Goal: Task Accomplishment & Management: Complete application form

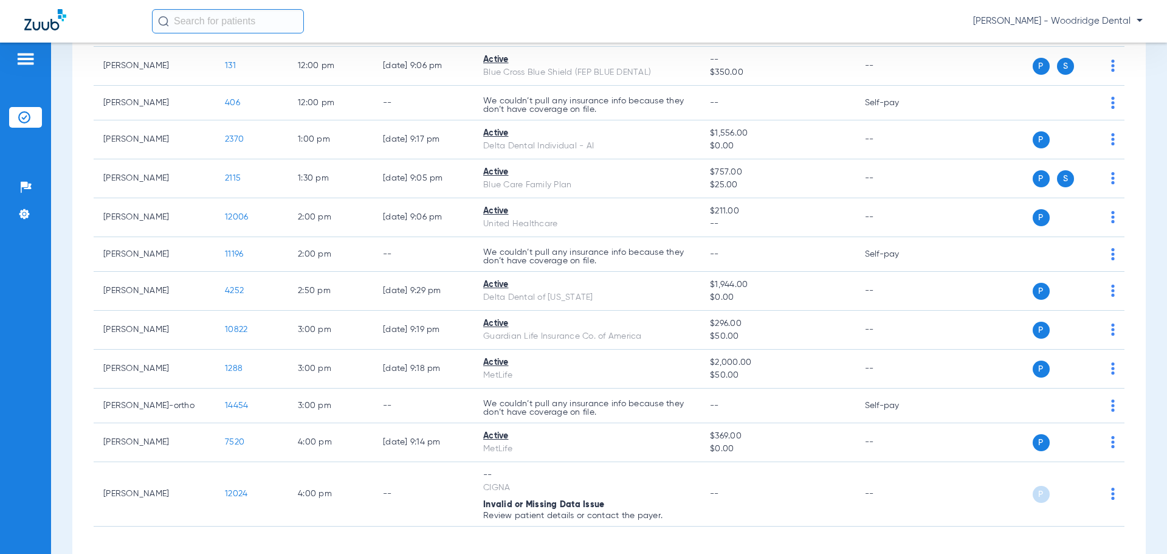
scroll to position [547, 0]
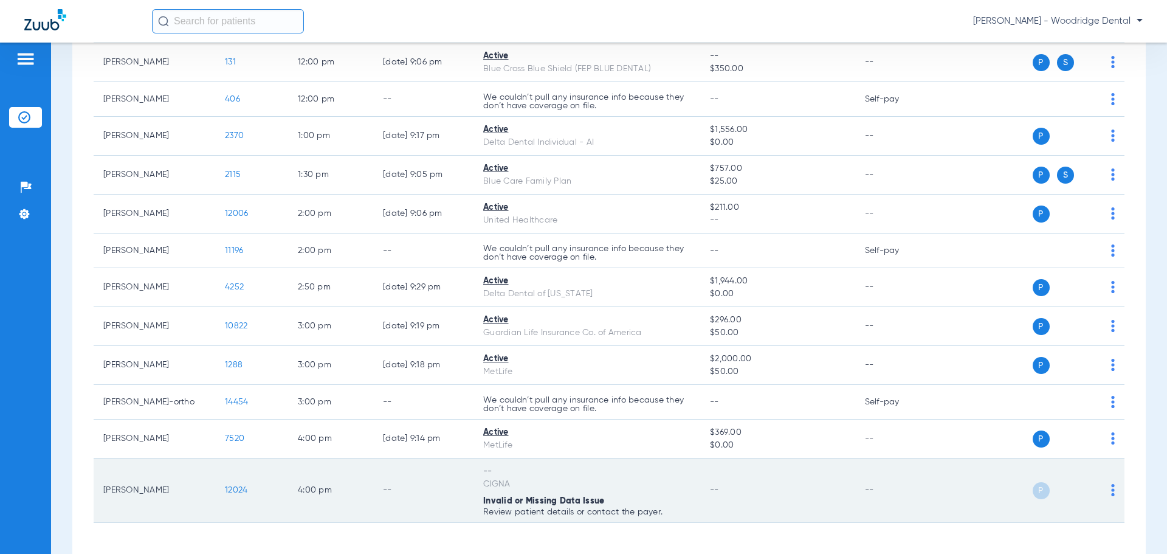
click at [232, 492] on span "12024" at bounding box center [236, 490] width 22 height 9
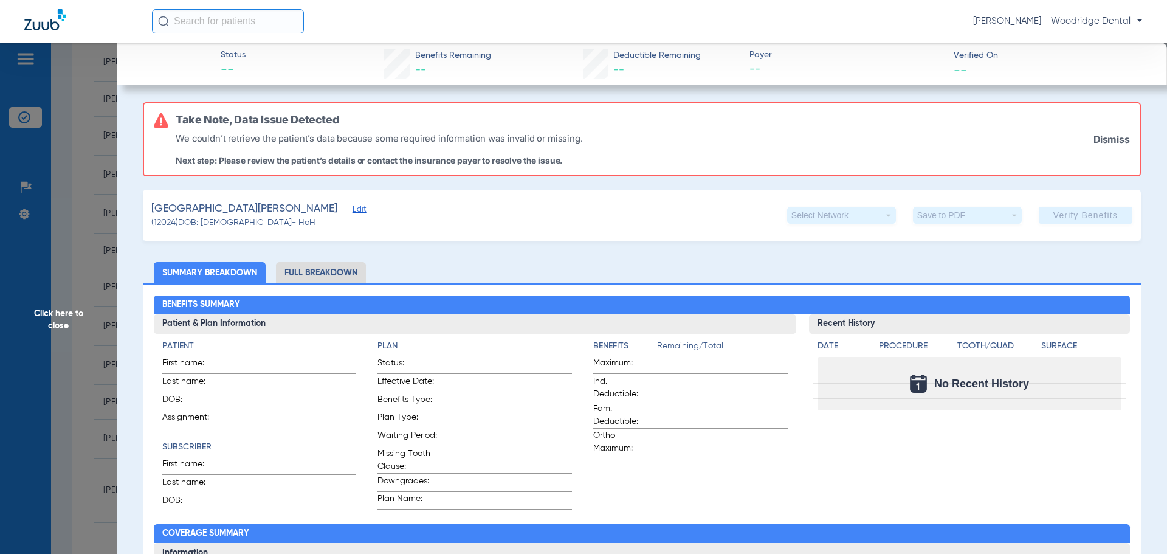
click at [310, 267] on li "Full Breakdown" at bounding box center [321, 272] width 90 height 21
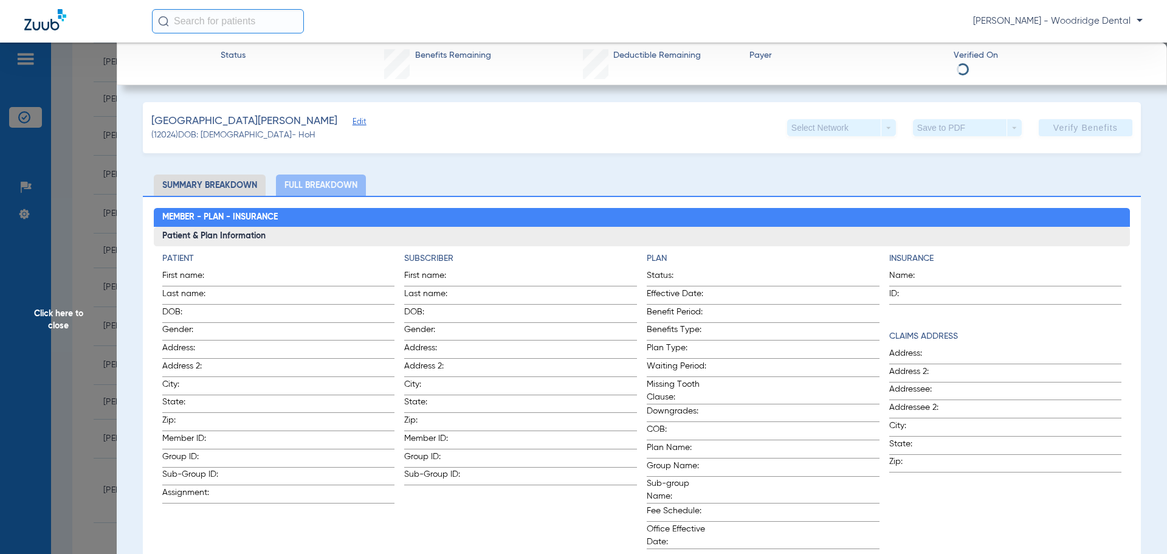
click at [68, 321] on span "Click here to close" at bounding box center [58, 320] width 117 height 554
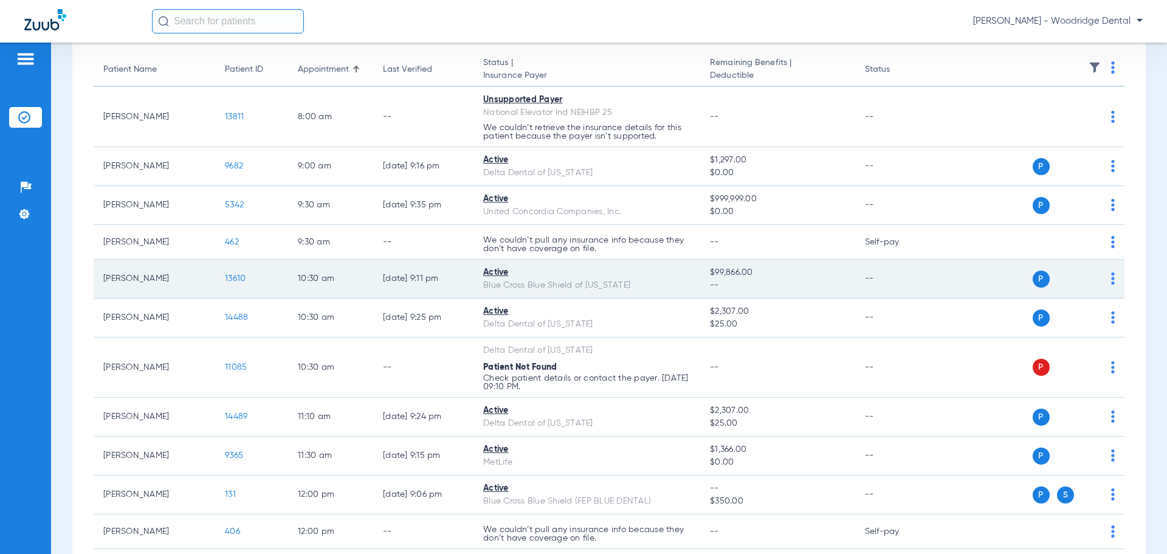
scroll to position [0, 0]
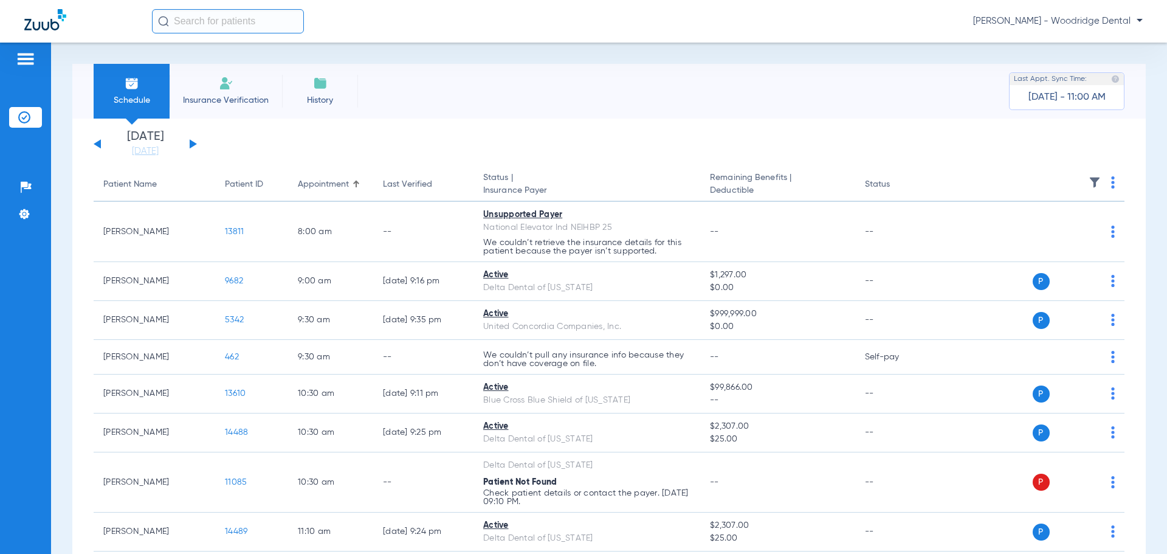
click at [244, 98] on span "Insurance Verification" at bounding box center [226, 100] width 94 height 12
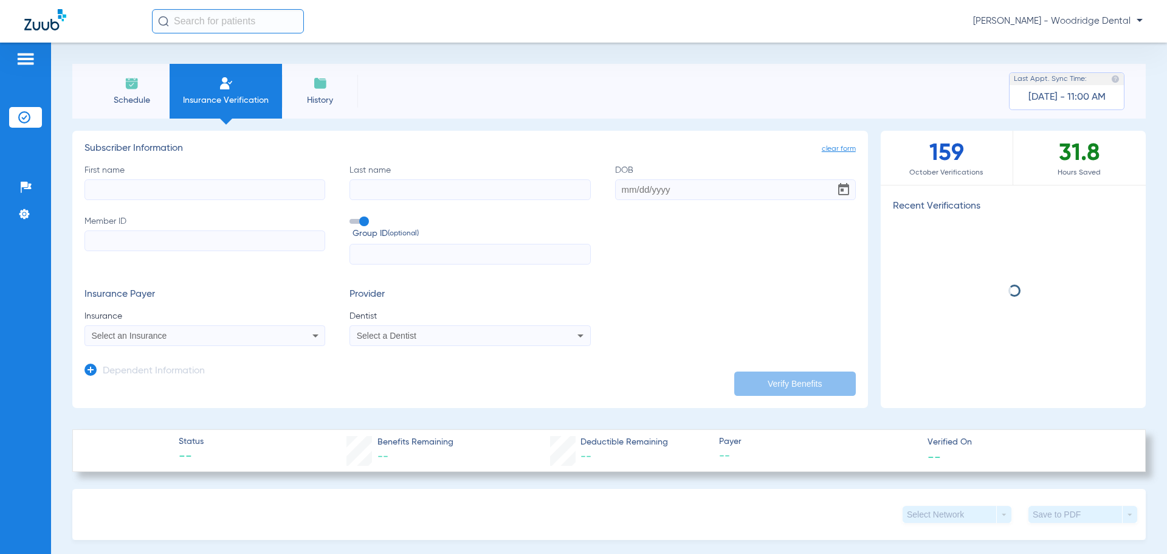
click at [227, 192] on input "First name" at bounding box center [204, 189] width 241 height 21
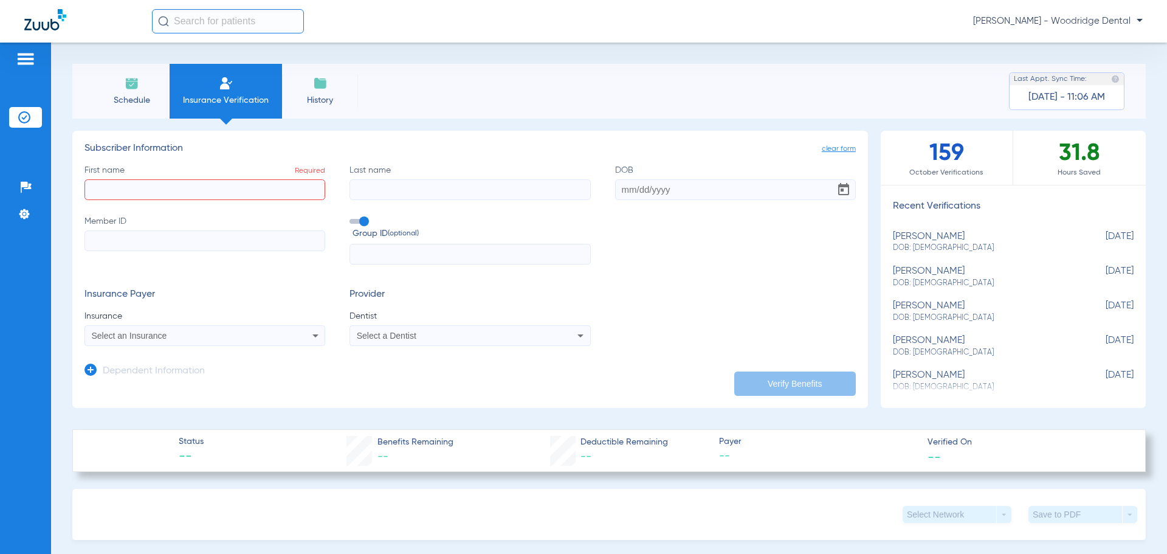
click at [88, 367] on icon at bounding box center [90, 369] width 12 height 12
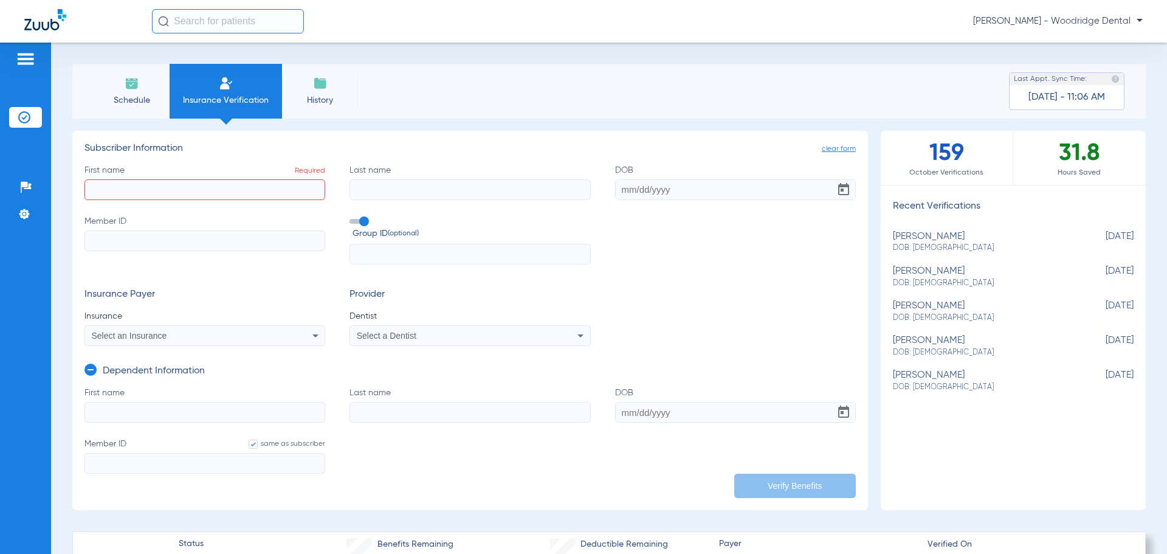
click at [254, 192] on input "First name Required" at bounding box center [204, 189] width 241 height 21
click at [247, 190] on input "First name Required" at bounding box center [204, 189] width 241 height 21
click at [194, 180] on input "First name Required" at bounding box center [204, 189] width 241 height 21
click at [213, 188] on input "First name Required" at bounding box center [204, 189] width 241 height 21
click at [220, 187] on input "I" at bounding box center [204, 189] width 241 height 21
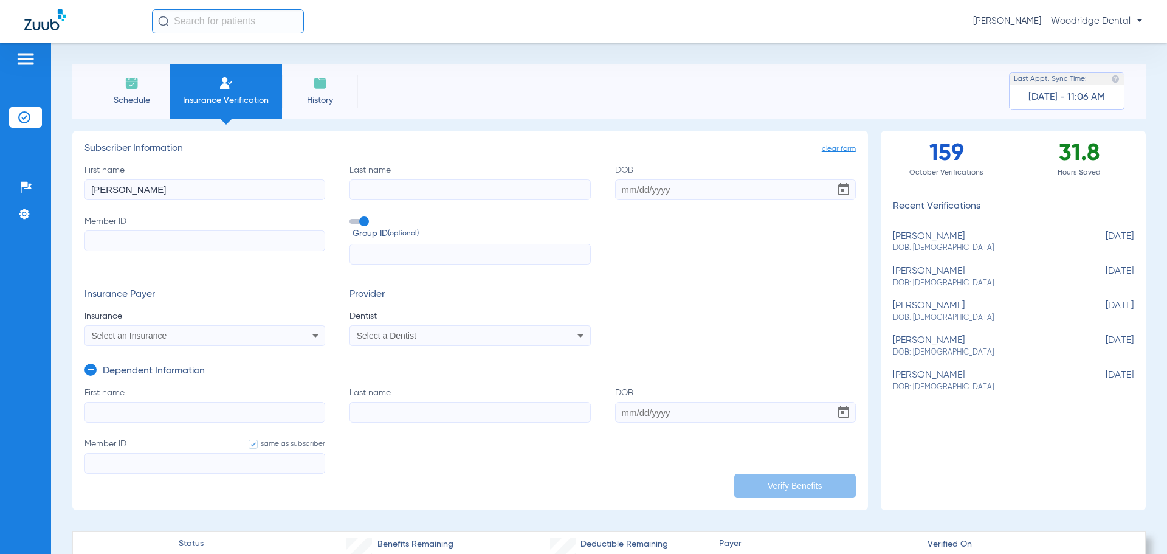
type input "Ignazio"
type input "Calabria"
type input "04/20/1994"
click at [200, 236] on input "Member ID" at bounding box center [204, 240] width 241 height 21
type input "U"
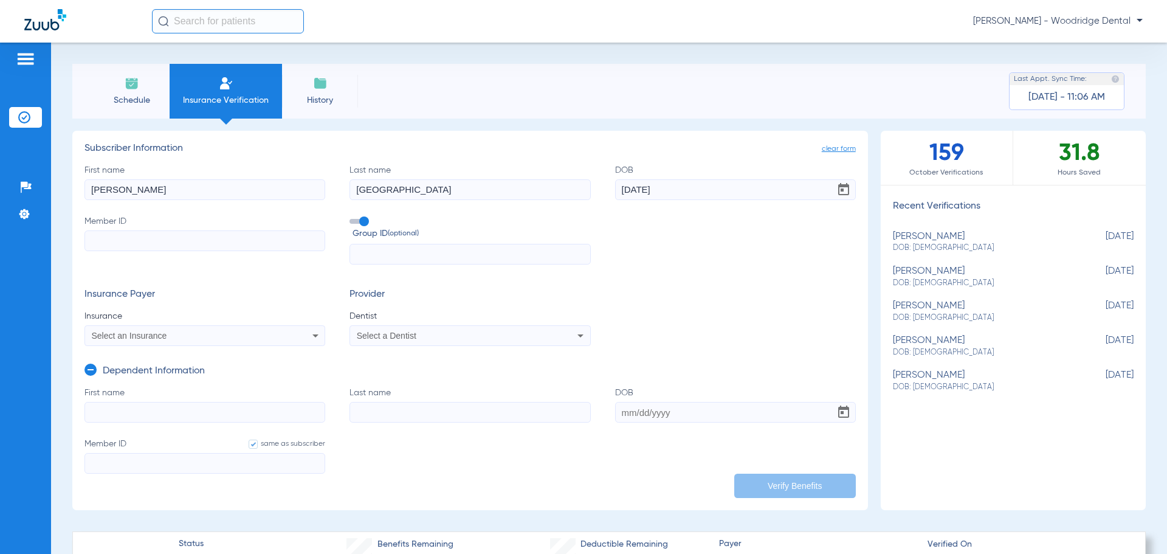
type input "U"
type input "U8"
type input "U86"
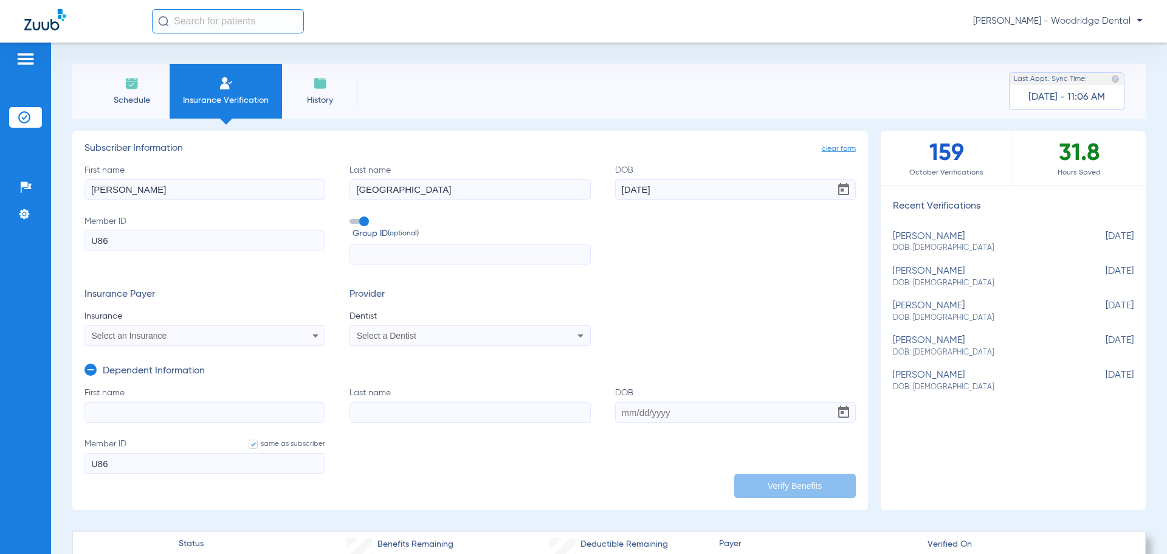
type input "U865"
type input "U8650"
type input "U86501"
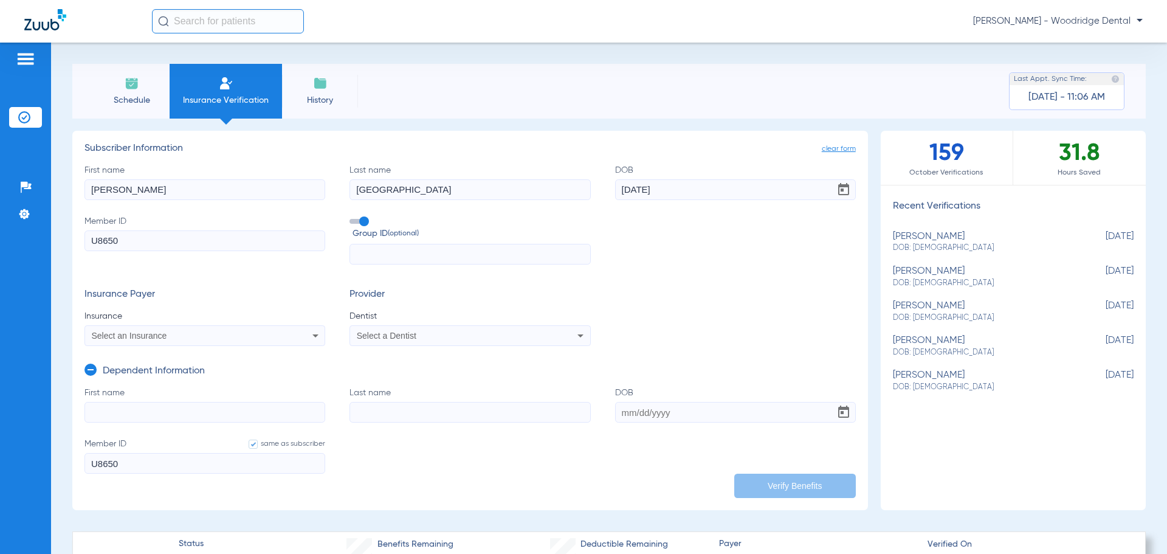
type input "U86501"
type input "U865010"
type input "U8650100"
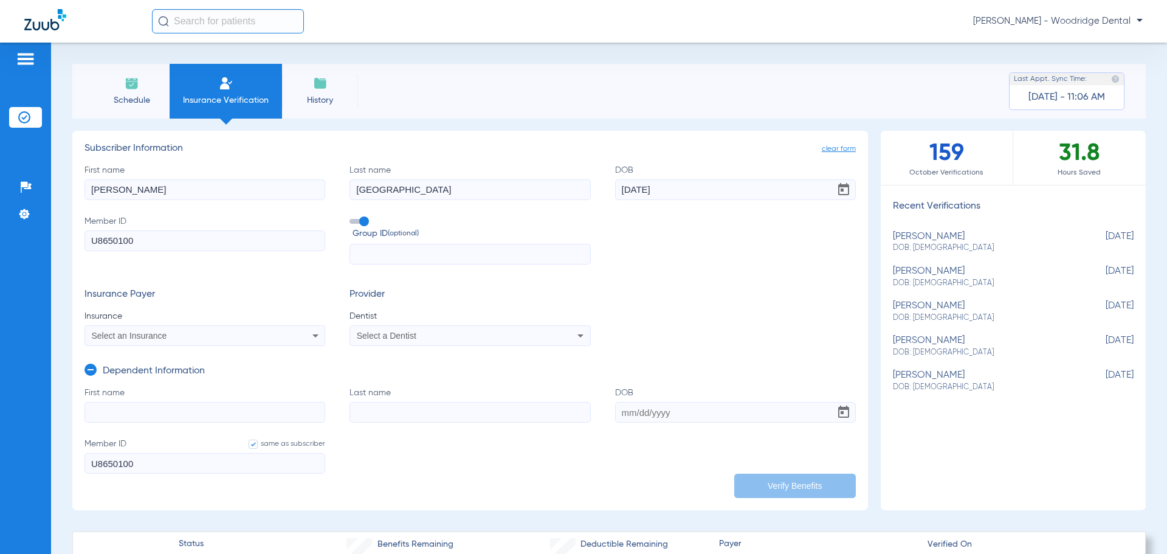
type input "U86501006"
click at [310, 335] on icon at bounding box center [315, 335] width 15 height 15
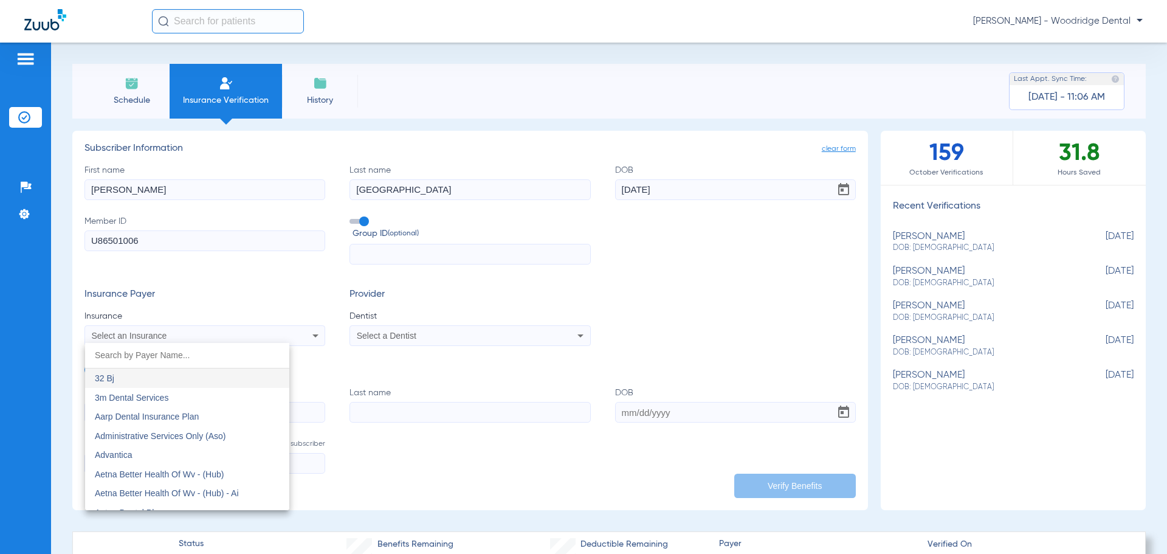
click at [202, 361] on input "dropdown search" at bounding box center [187, 355] width 204 height 25
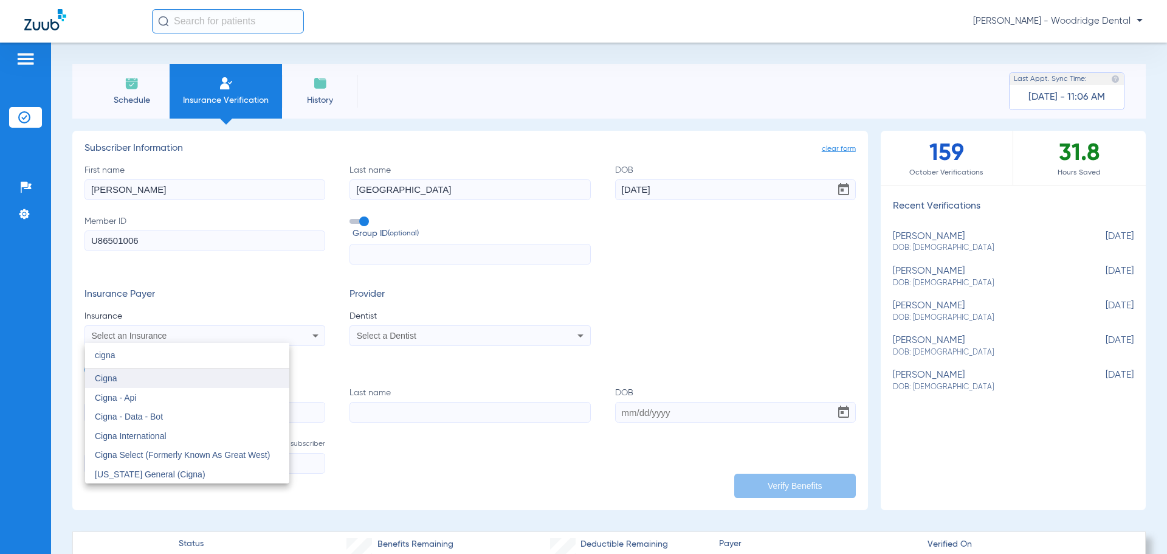
type input "cigna"
click at [196, 374] on mat-option "Cigna" at bounding box center [187, 377] width 204 height 19
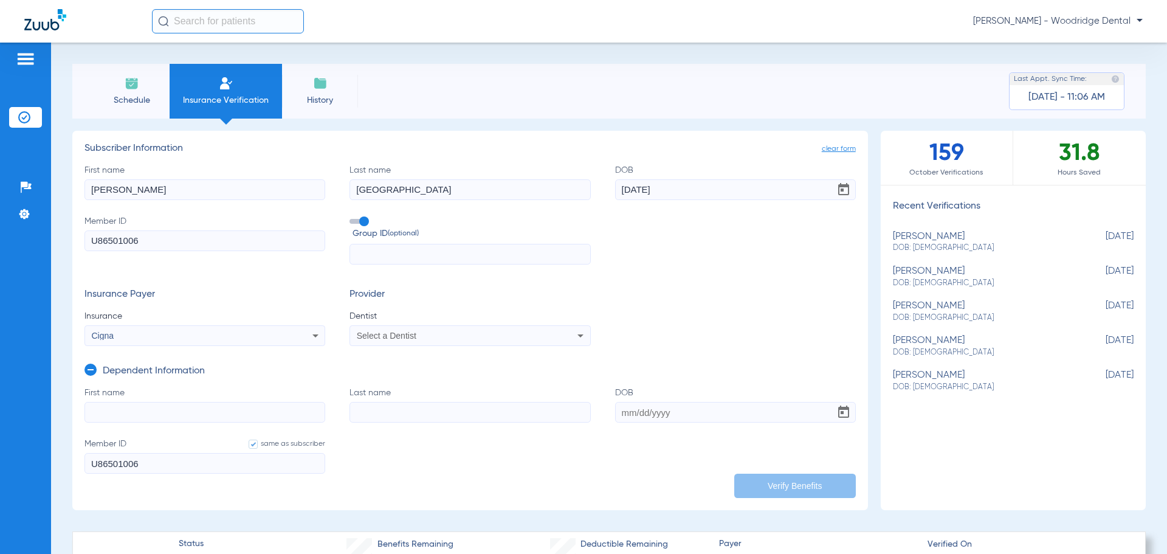
click at [400, 335] on span "Select a Dentist" at bounding box center [387, 336] width 60 height 10
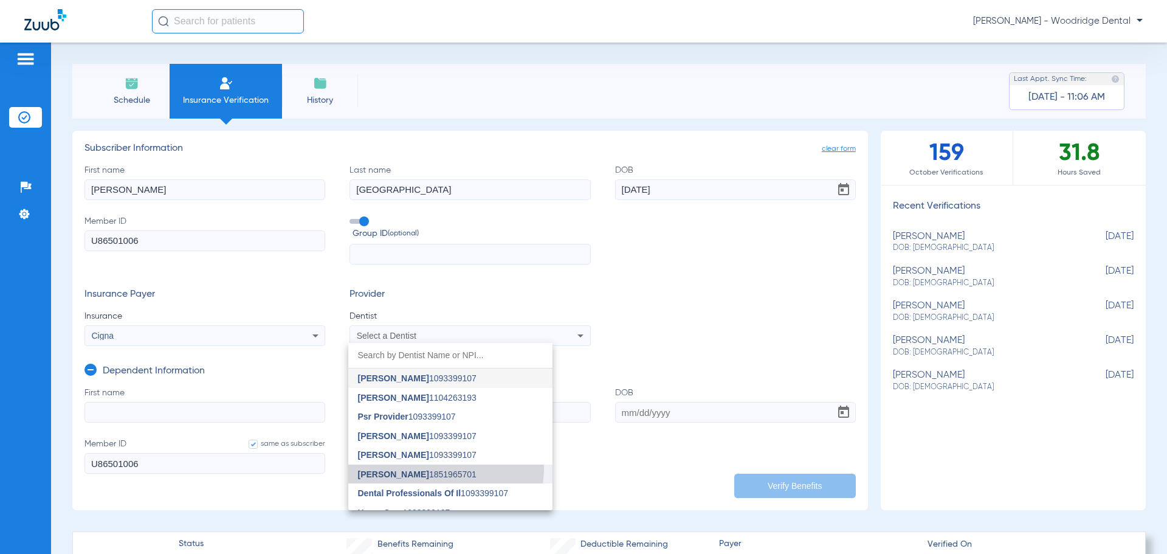
click at [427, 467] on mat-option "Monal Patel 1851965701" at bounding box center [450, 473] width 204 height 19
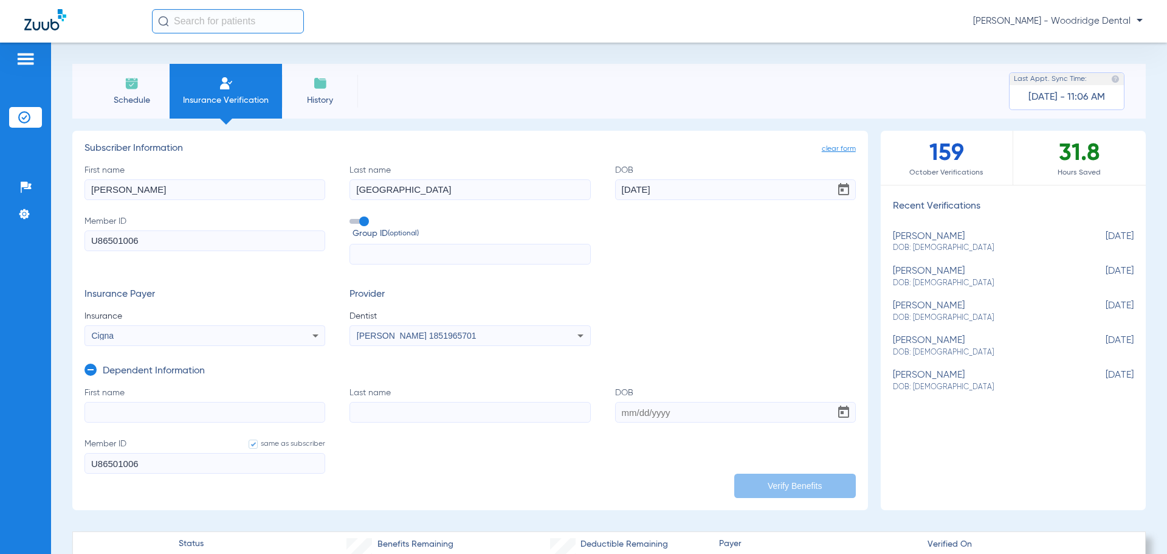
click at [441, 252] on input "text" at bounding box center [469, 254] width 241 height 21
type input "2500656"
click at [772, 339] on div "Insurance Payer Insurance Cigna Provider Dentist Monal Patel 1851965701" at bounding box center [469, 317] width 771 height 57
click at [720, 328] on div "Insurance Payer Insurance Cigna Provider Dentist Monal Patel 1851965701" at bounding box center [469, 317] width 771 height 57
click at [88, 368] on icon at bounding box center [90, 369] width 12 height 12
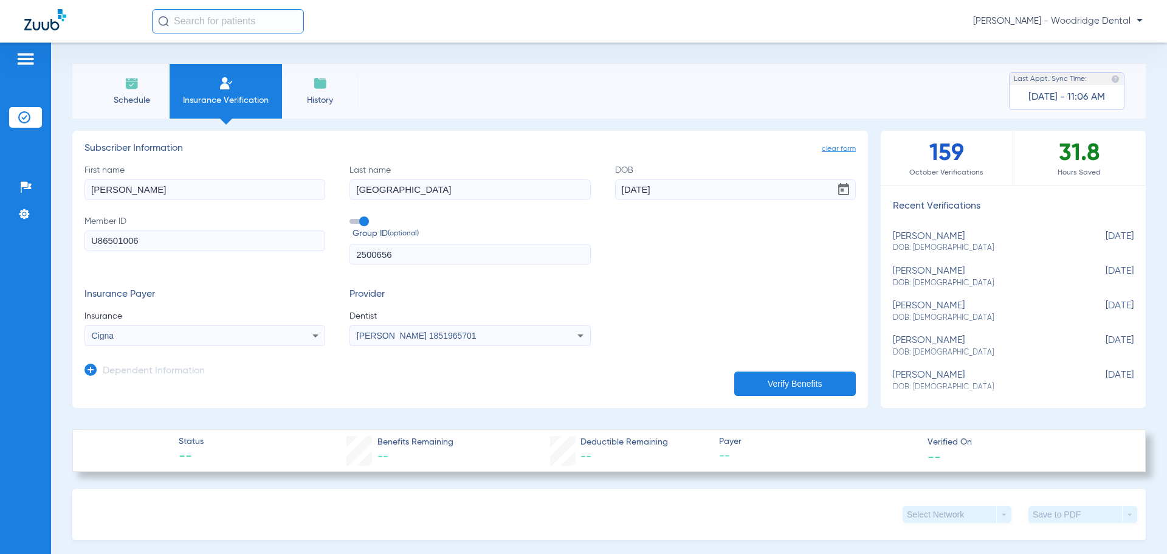
click at [759, 383] on button "Verify Benefits" at bounding box center [795, 383] width 122 height 24
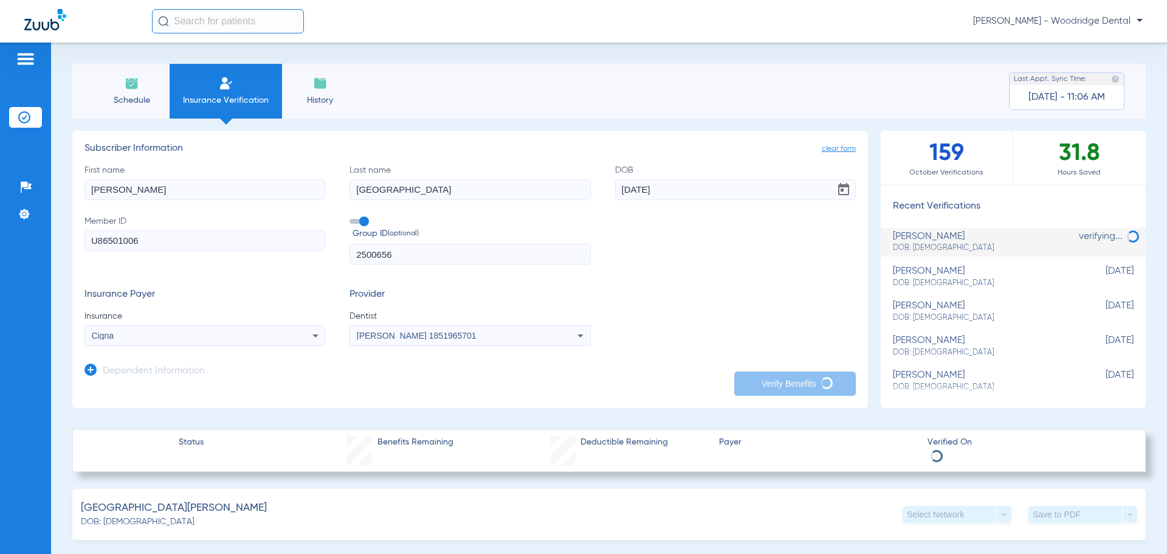
click at [131, 94] on span "Schedule" at bounding box center [132, 100] width 58 height 12
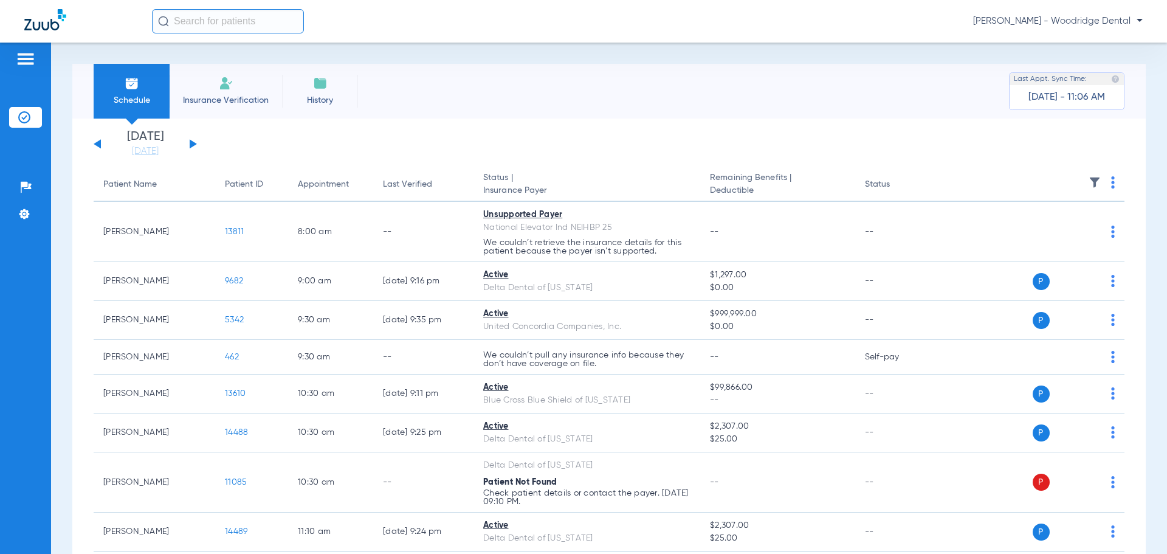
click at [194, 140] on div "Sunday 08-10-2025 Monday 08-11-2025 Tuesday 08-12-2025 Wednesday 08-13-2025 Thu…" at bounding box center [145, 144] width 103 height 27
click at [193, 143] on button at bounding box center [193, 143] width 7 height 9
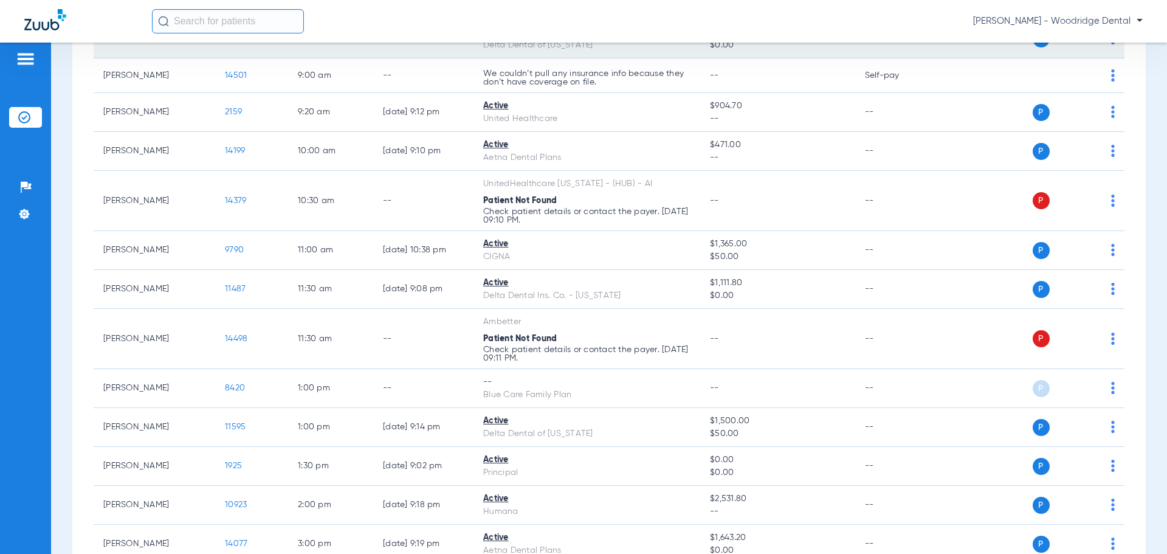
scroll to position [243, 0]
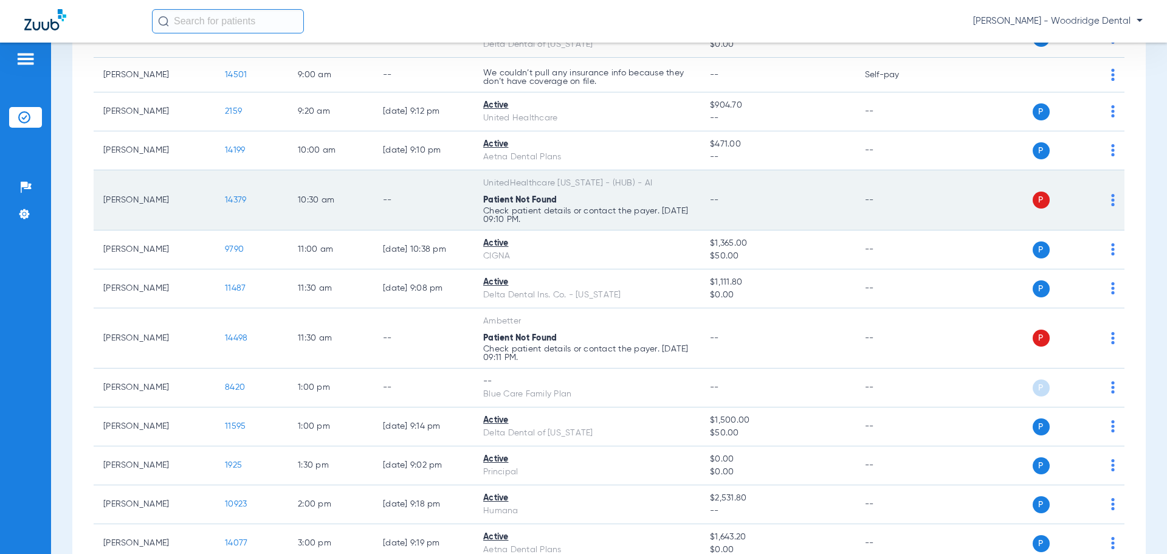
click at [234, 199] on span "14379" at bounding box center [235, 200] width 21 height 9
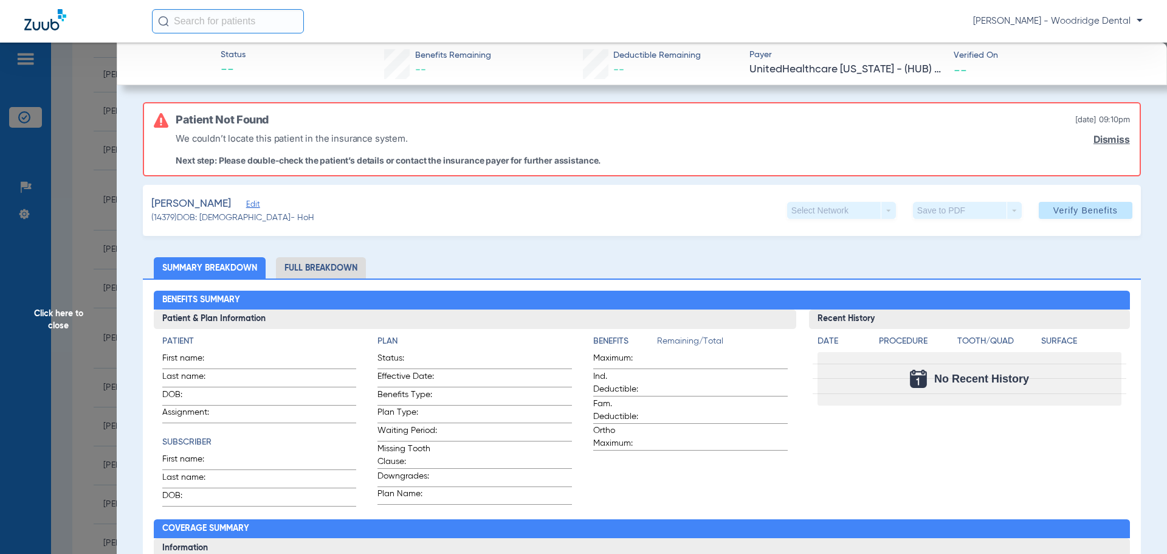
click at [344, 266] on li "Full Breakdown" at bounding box center [321, 267] width 90 height 21
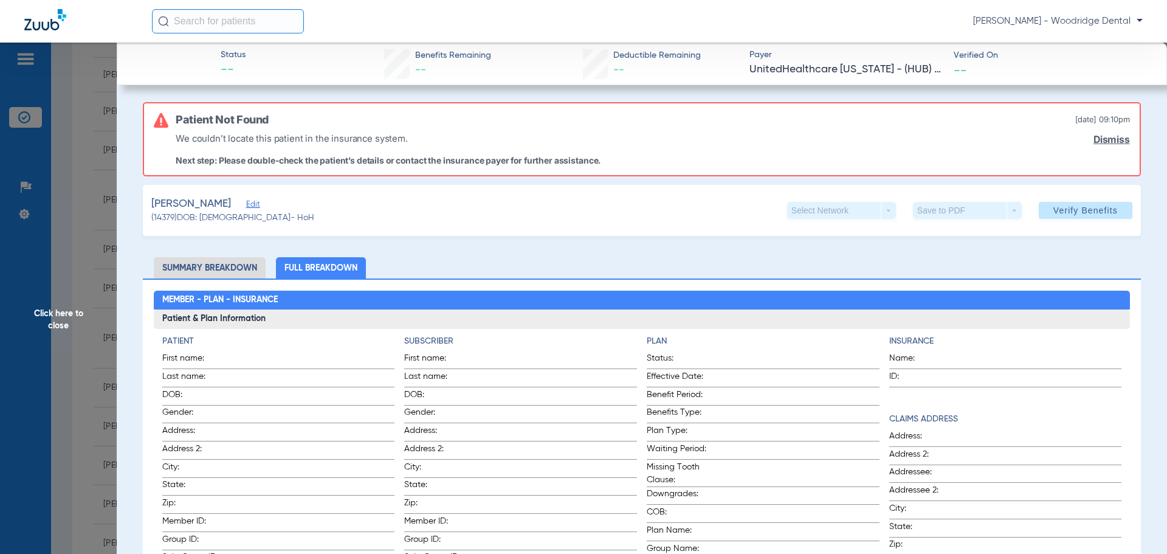
click at [57, 314] on span "Click here to close" at bounding box center [58, 320] width 117 height 554
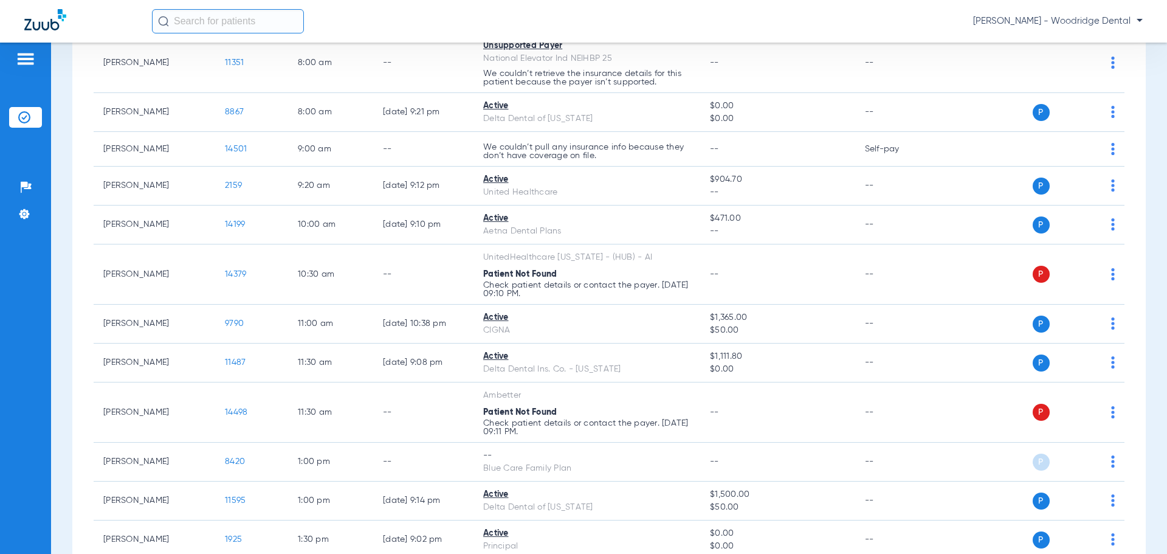
scroll to position [0, 0]
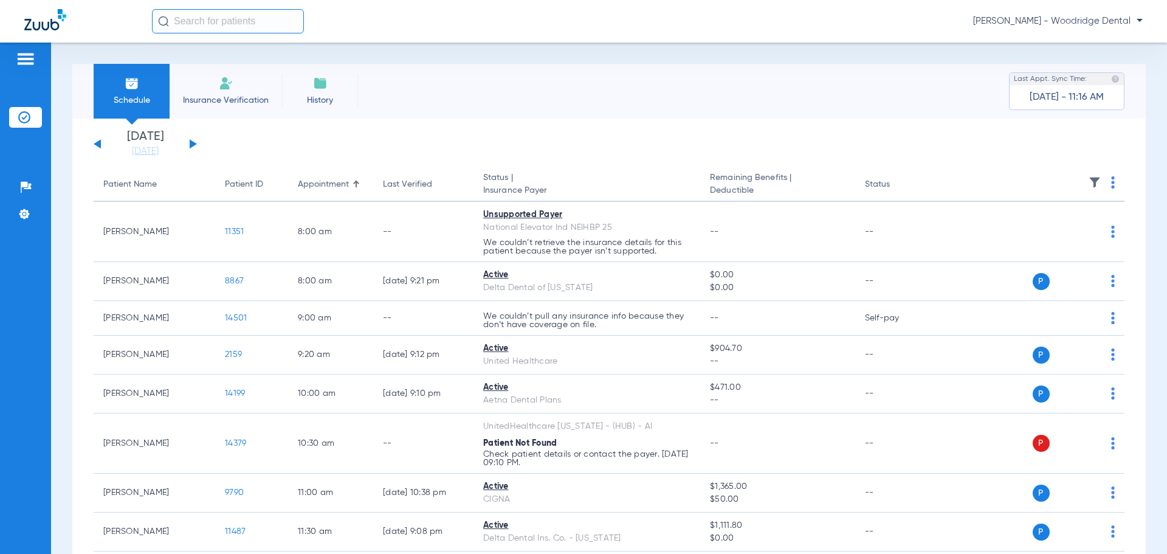
click at [219, 85] on img at bounding box center [226, 83] width 15 height 15
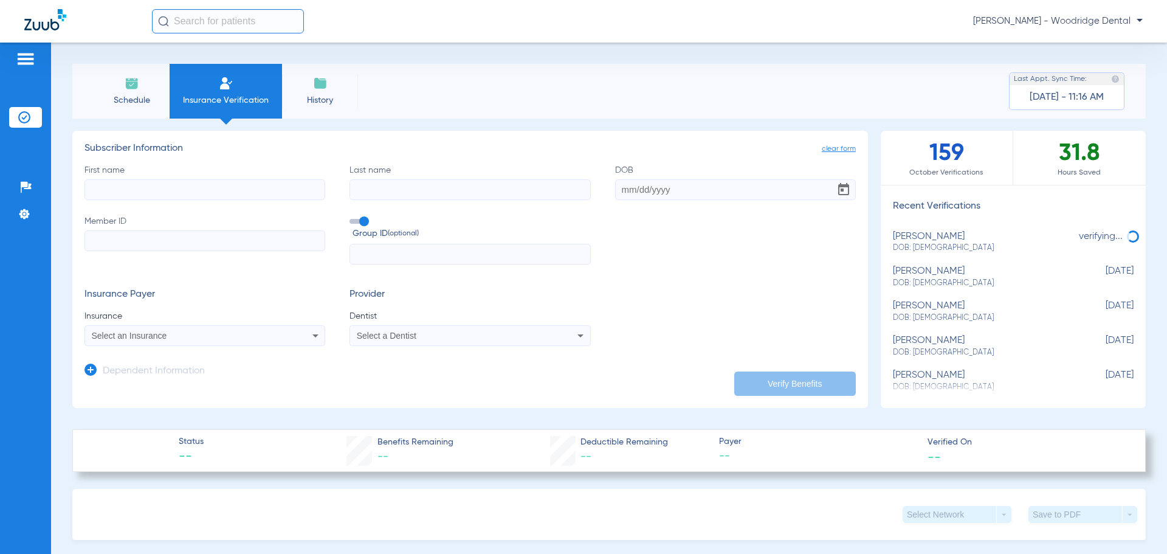
click at [259, 189] on input "First name" at bounding box center [204, 189] width 241 height 21
click at [235, 188] on input "First name Required" at bounding box center [204, 189] width 241 height 21
type input "sarah"
type input "imgruet"
drag, startPoint x: 694, startPoint y: 188, endPoint x: 705, endPoint y: 185, distance: 11.5
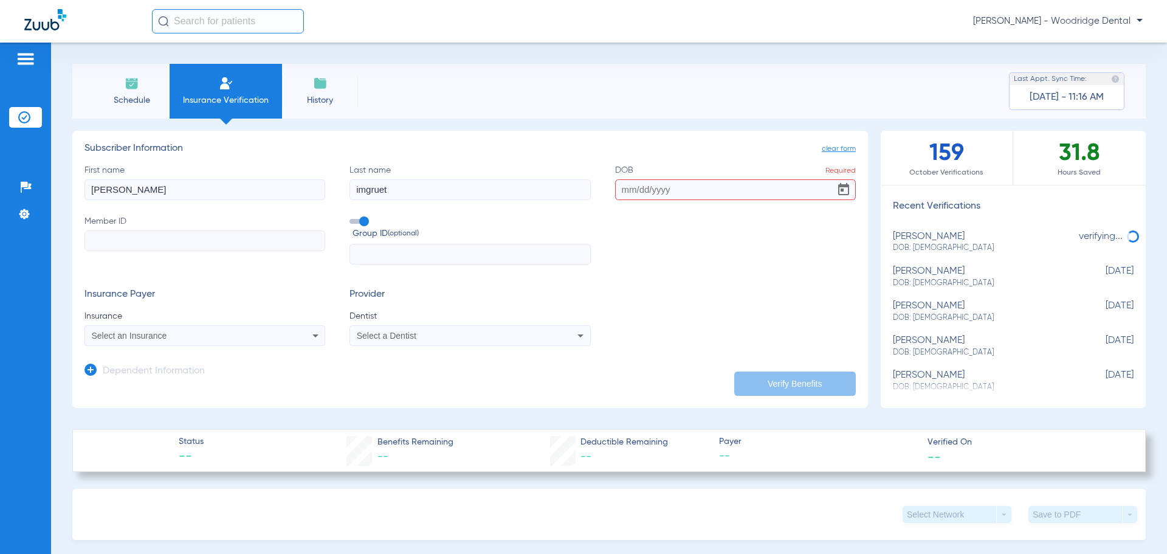
click at [694, 188] on input "DOB Required" at bounding box center [735, 189] width 241 height 21
type input "07/18/1955"
click at [272, 242] on input "Member ID" at bounding box center [204, 240] width 241 height 21
click at [168, 242] on input "Member ID Required" at bounding box center [204, 240] width 241 height 21
type input "990087480"
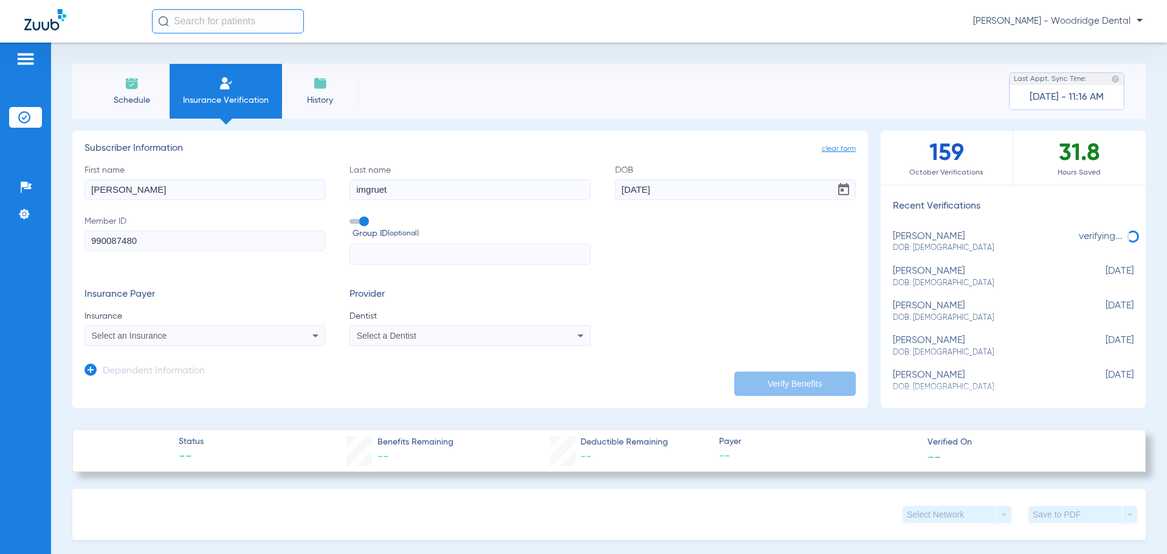
click at [414, 253] on input "text" at bounding box center [469, 254] width 241 height 21
click at [262, 340] on div "Select an Insurance" at bounding box center [183, 335] width 182 height 9
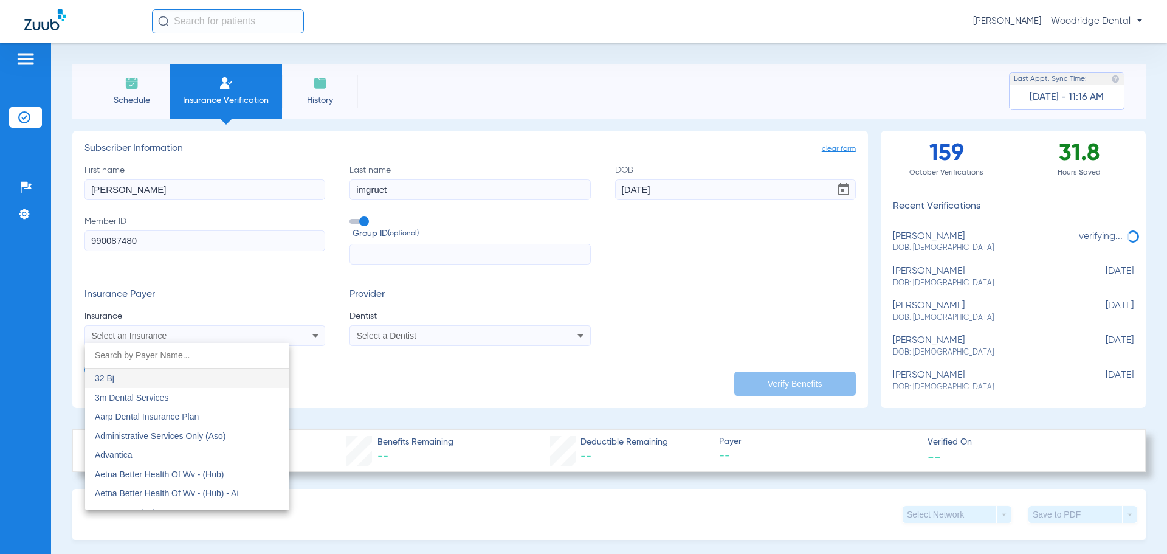
click at [225, 358] on input "dropdown search" at bounding box center [187, 355] width 204 height 25
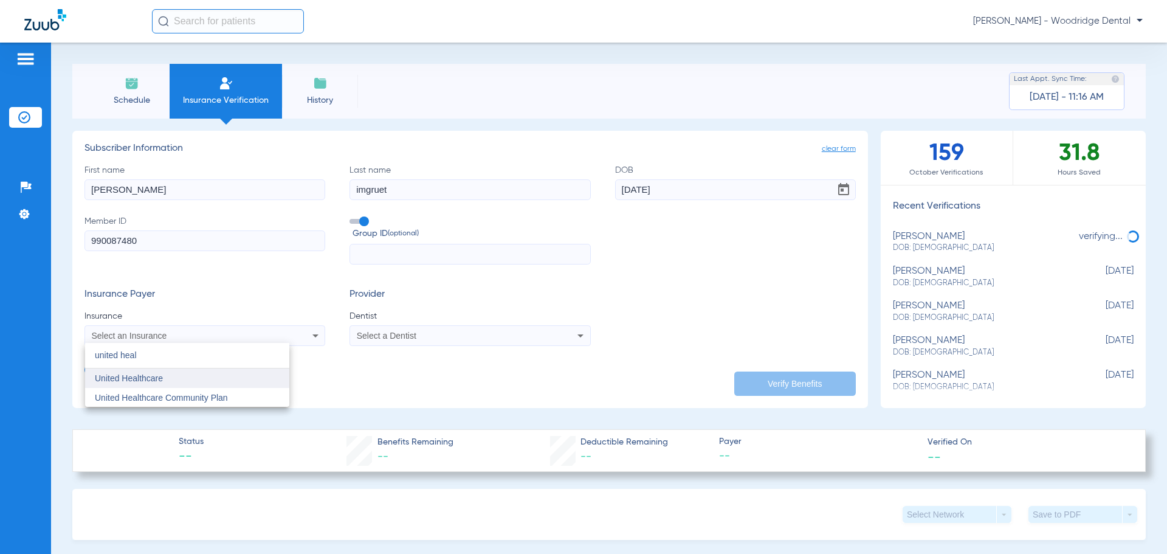
type input "united heal"
click at [243, 374] on mat-option "United Healthcare" at bounding box center [187, 377] width 204 height 19
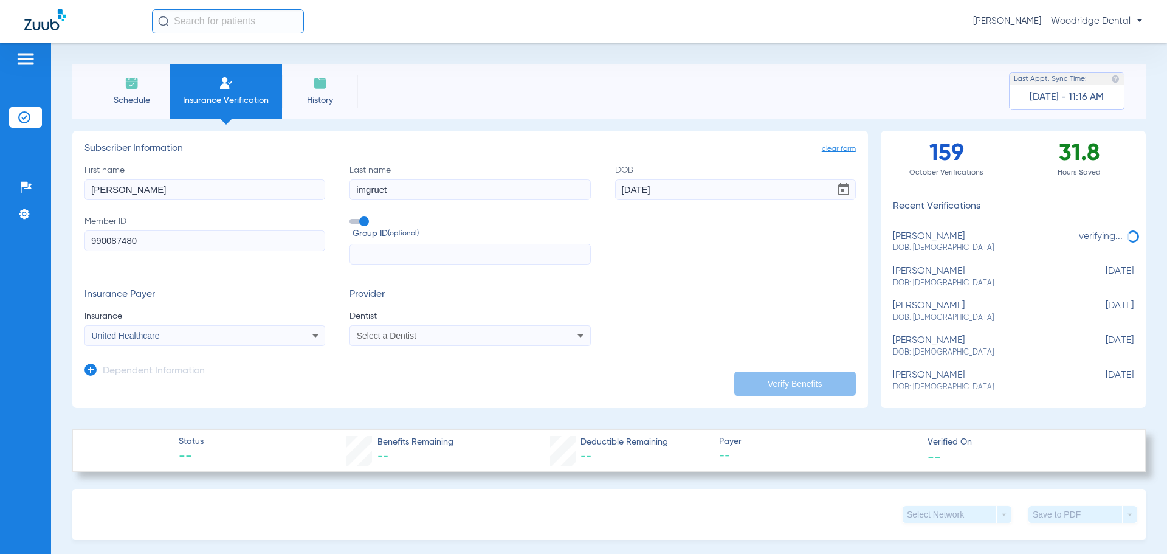
click at [428, 342] on div "Select a Dentist" at bounding box center [469, 335] width 239 height 15
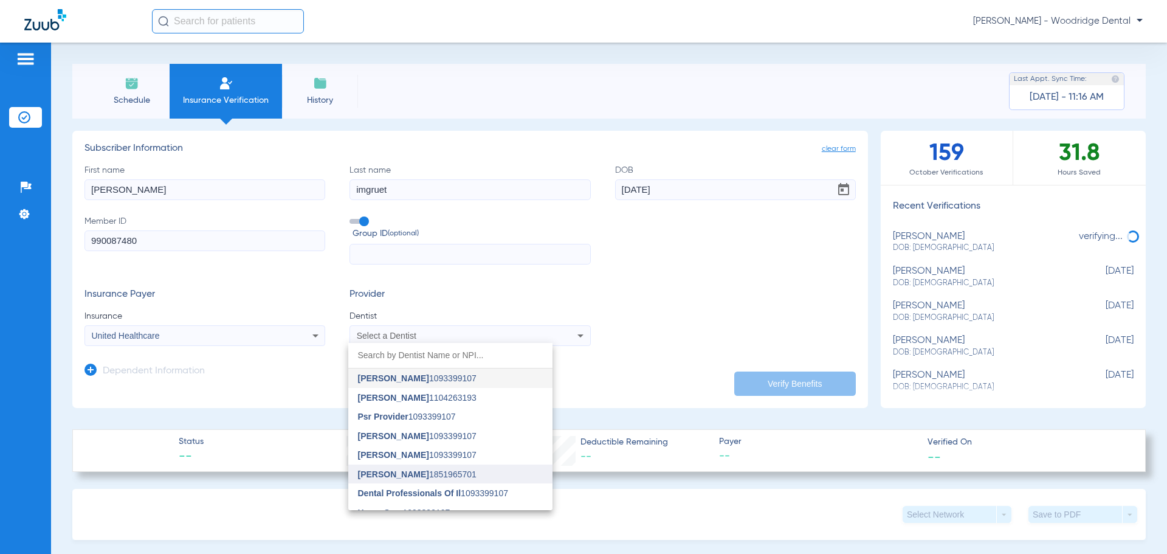
click at [436, 470] on span "Monal Patel 1851965701" at bounding box center [417, 474] width 119 height 9
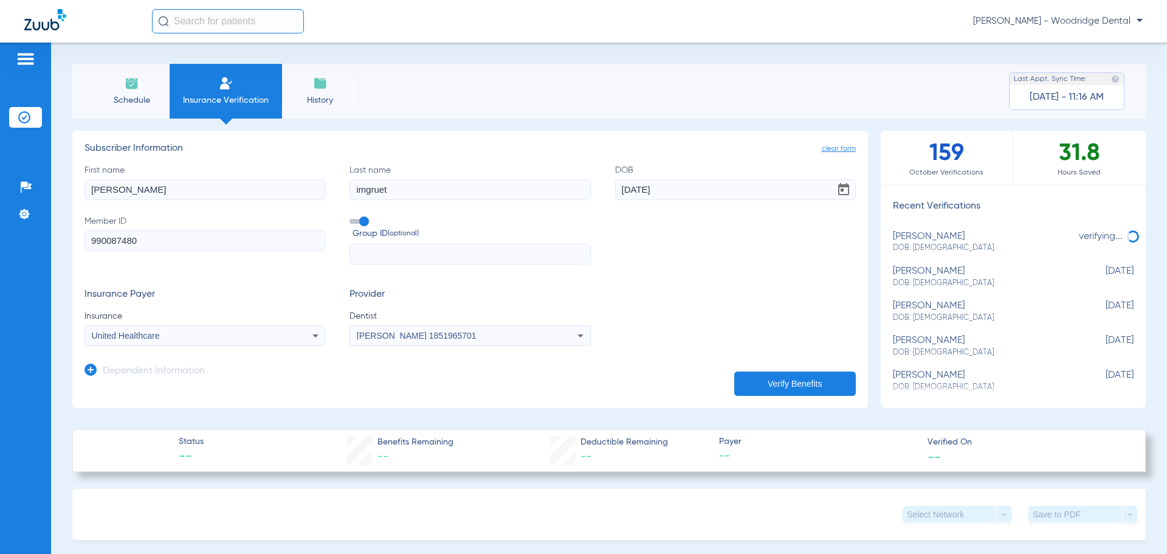
click at [676, 236] on div "First name sarah Last name imgruet DOB 07/18/1955 Member ID 990087480 Group ID …" at bounding box center [469, 214] width 771 height 101
click at [764, 380] on button "Verify Benefits" at bounding box center [795, 383] width 122 height 24
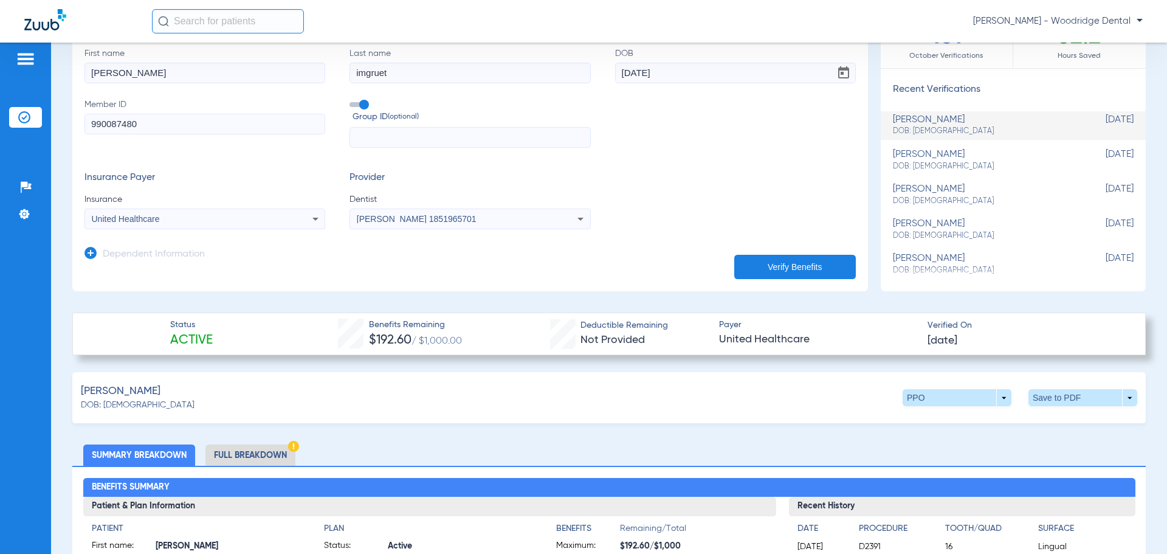
scroll to position [122, 0]
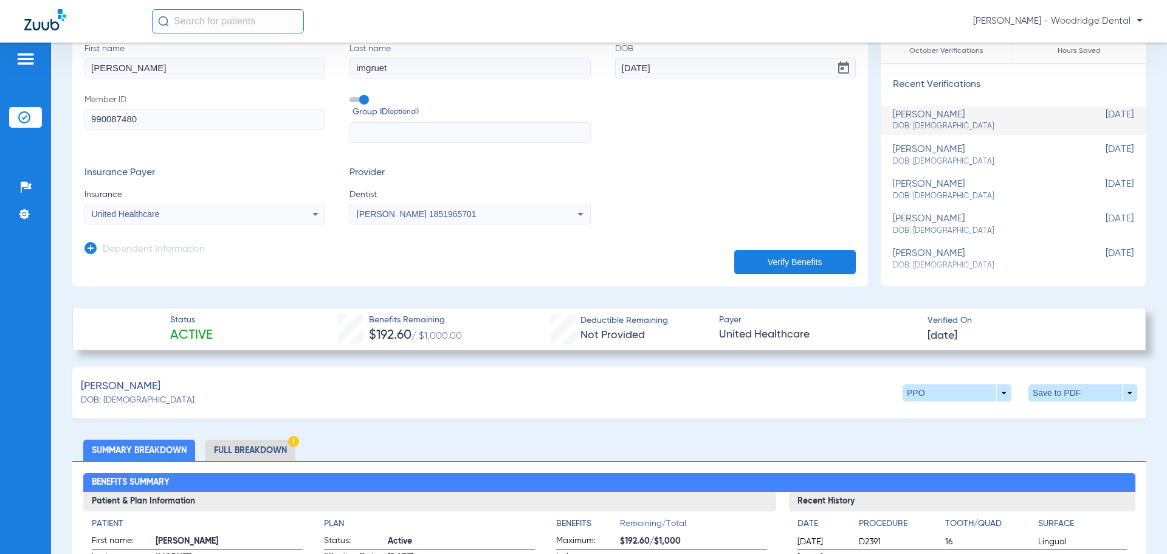
click at [235, 452] on li "Full Breakdown" at bounding box center [250, 449] width 90 height 21
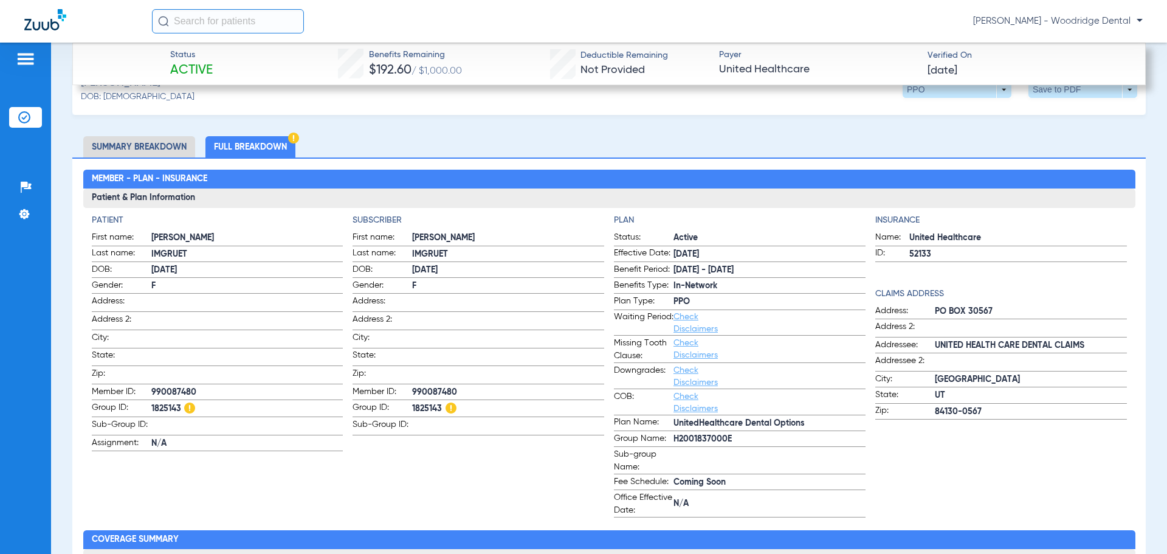
scroll to position [425, 0]
click at [421, 400] on span "1825143" at bounding box center [508, 407] width 192 height 15
copy span "1825143"
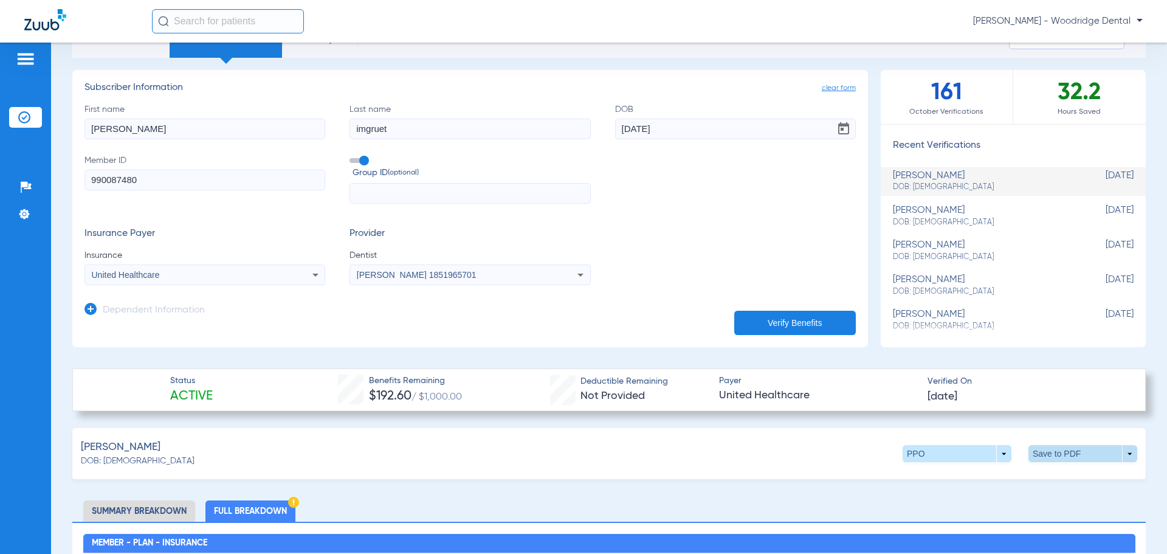
click at [1074, 449] on span at bounding box center [1082, 453] width 29 height 29
click at [992, 476] on span "Save to PDF" at bounding box center [982, 476] width 48 height 9
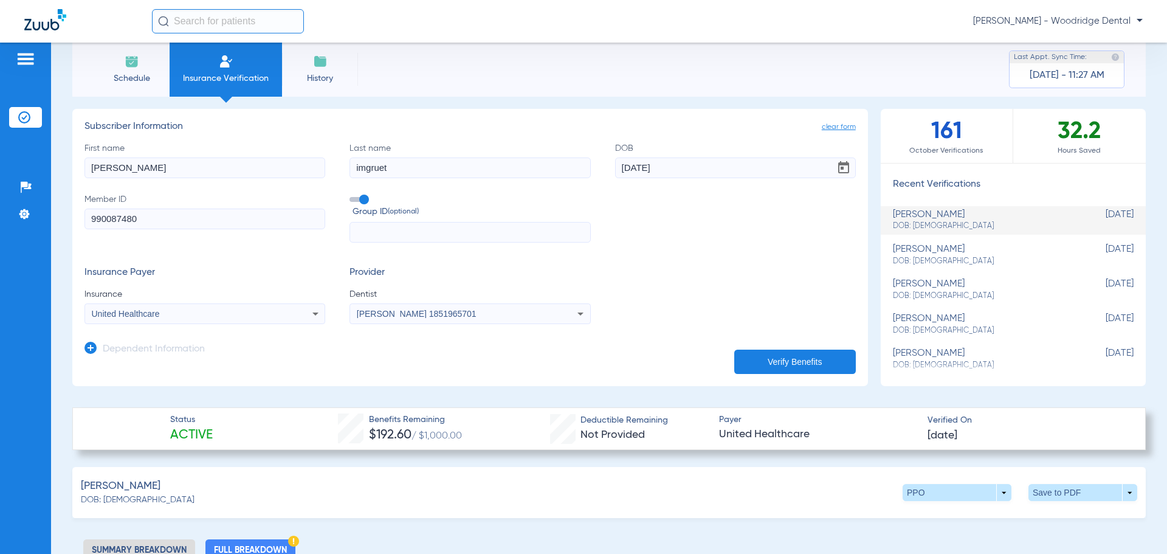
scroll to position [0, 0]
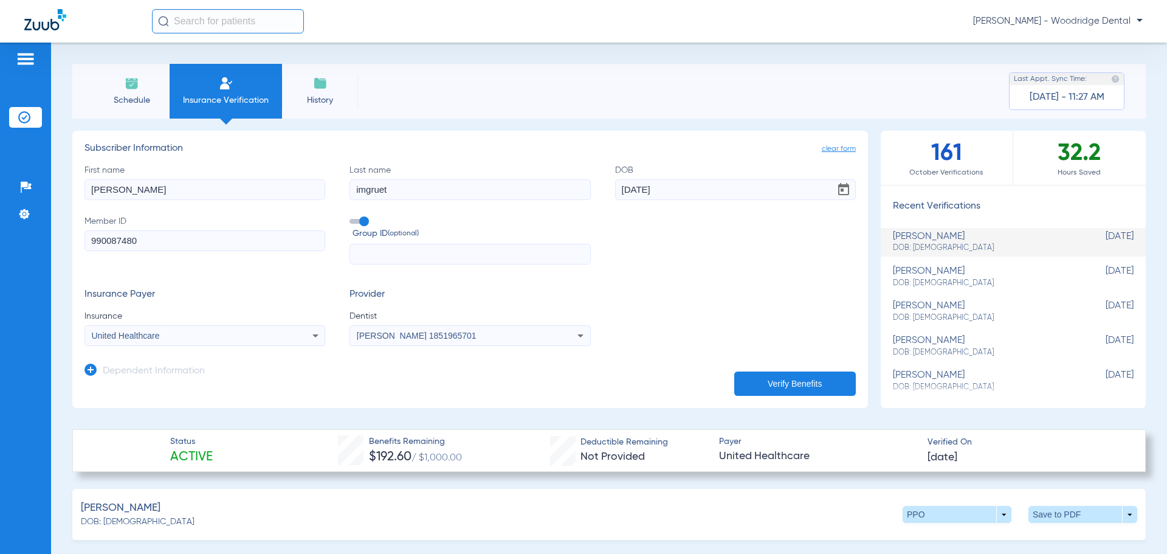
click at [123, 86] on li "Schedule" at bounding box center [132, 91] width 76 height 55
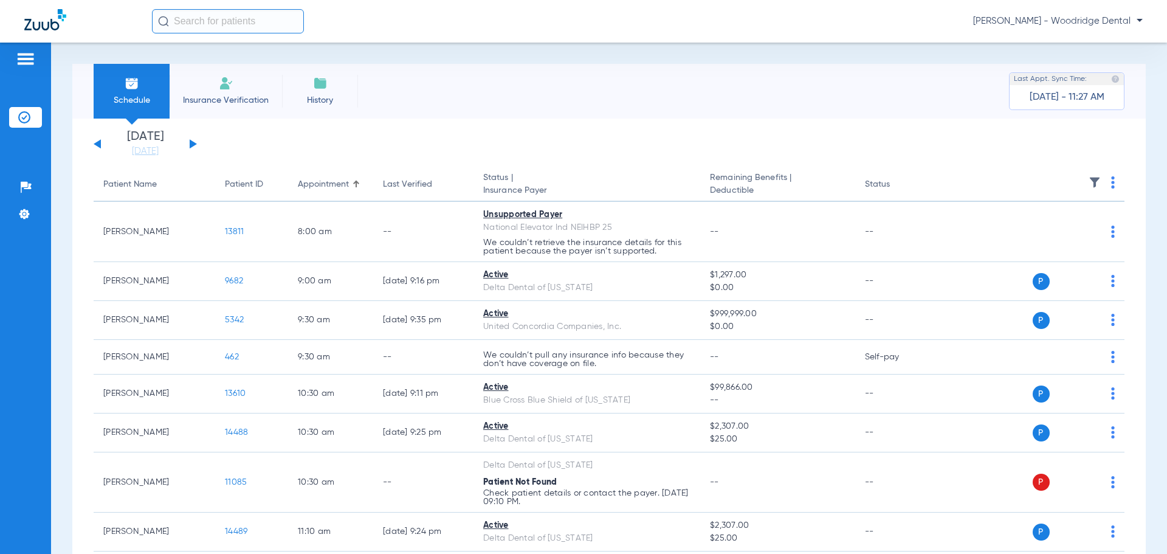
click at [190, 143] on button at bounding box center [193, 143] width 7 height 9
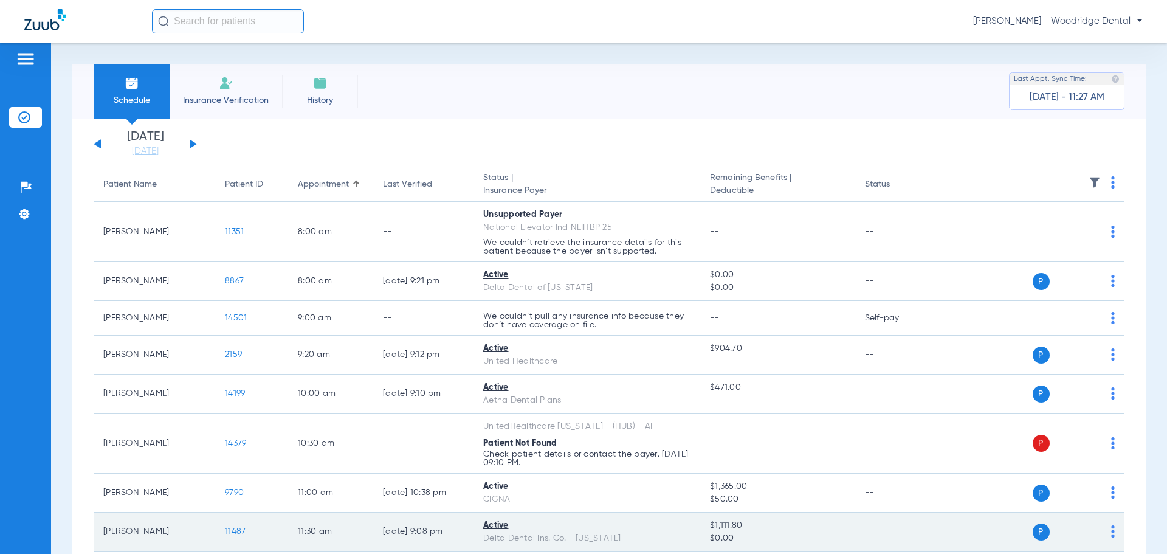
click at [231, 533] on span "11487" at bounding box center [235, 531] width 21 height 9
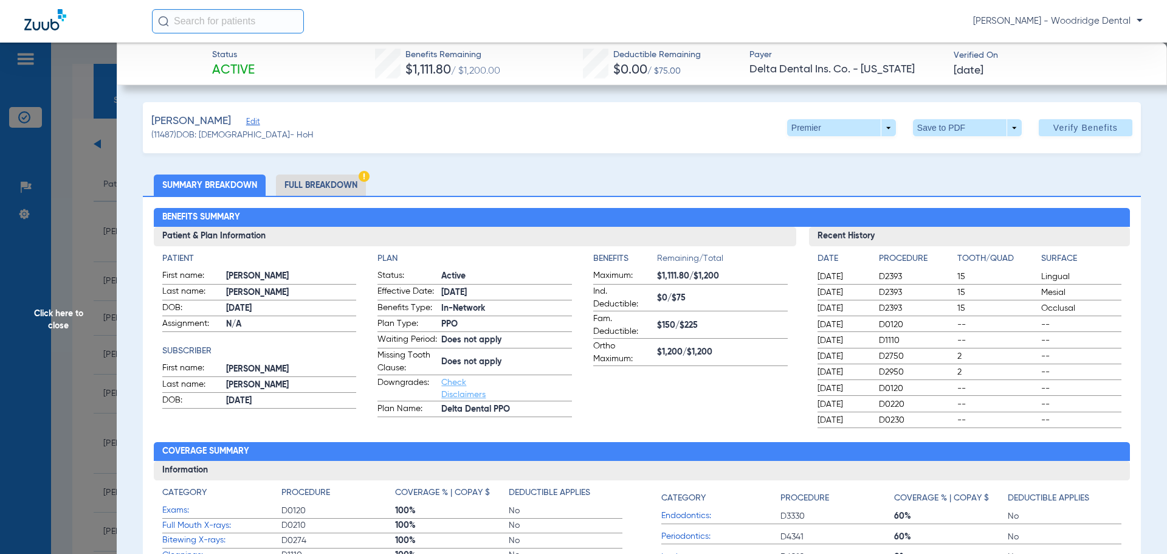
click at [329, 184] on li "Full Breakdown" at bounding box center [321, 184] width 90 height 21
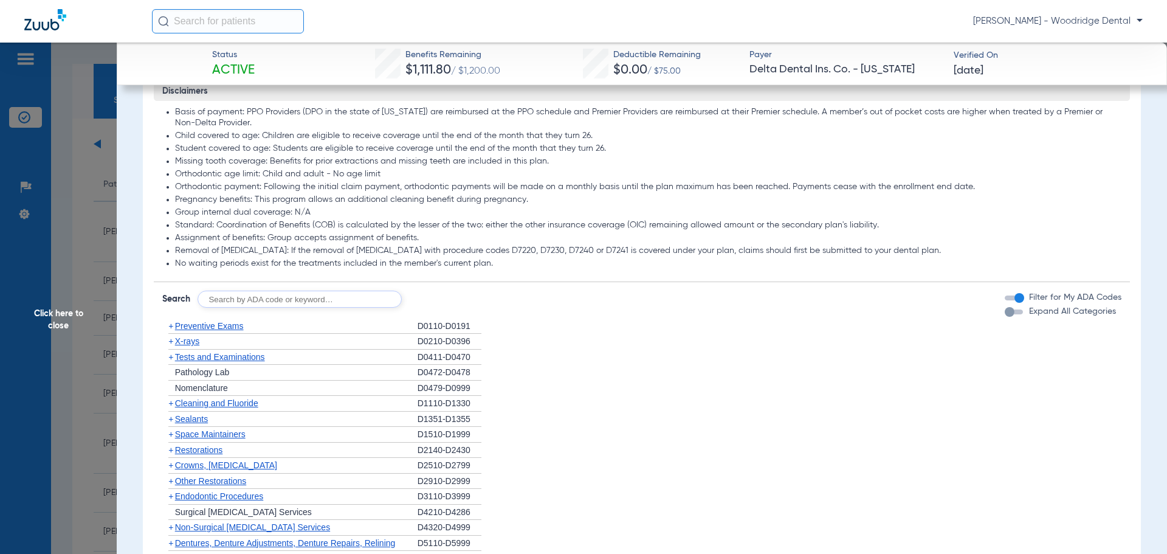
scroll to position [1094, 0]
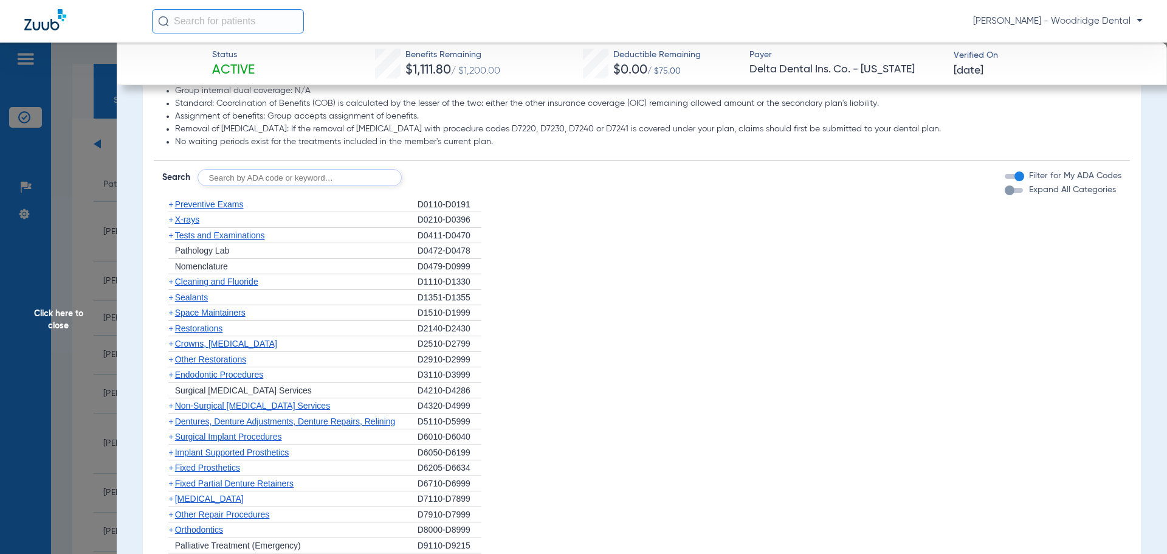
click at [328, 186] on input "text" at bounding box center [300, 177] width 204 height 17
type input "2991, 7953, 8090, 9944"
click button "Search" at bounding box center [447, 177] width 48 height 17
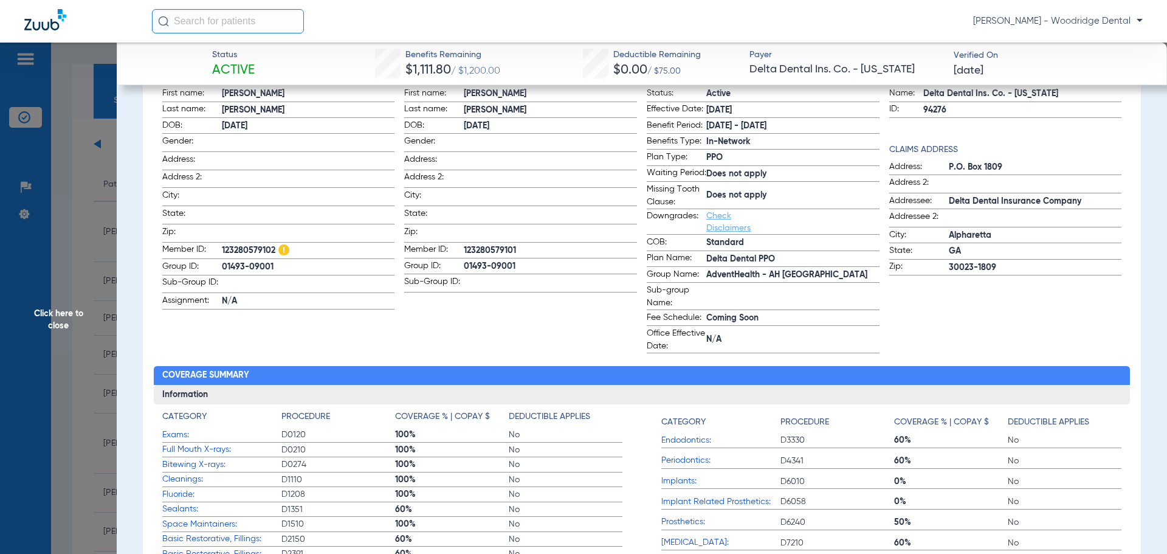
scroll to position [0, 0]
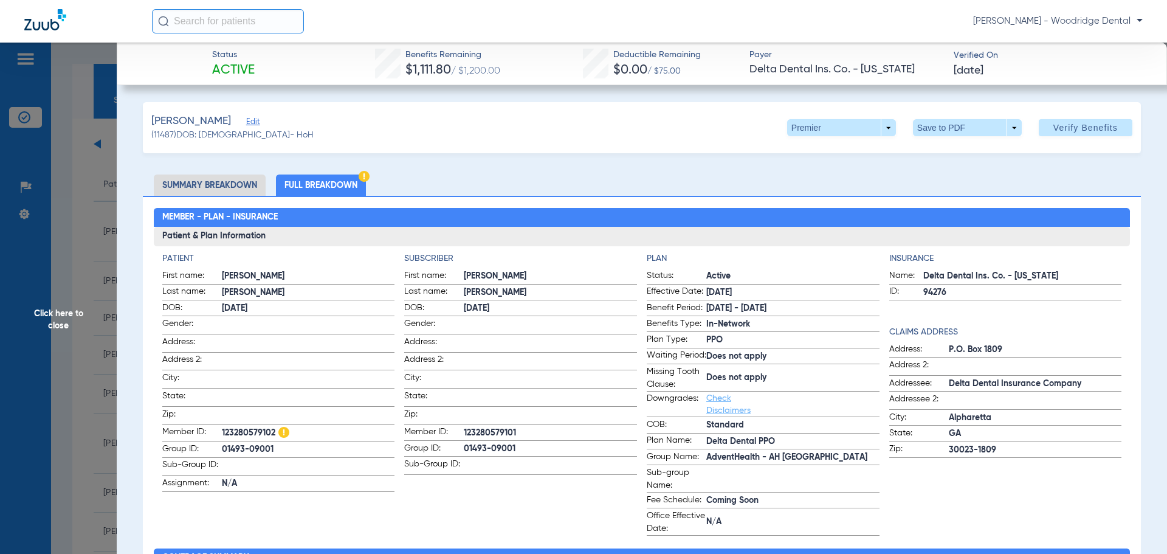
click at [53, 317] on span "Click here to close" at bounding box center [58, 320] width 117 height 554
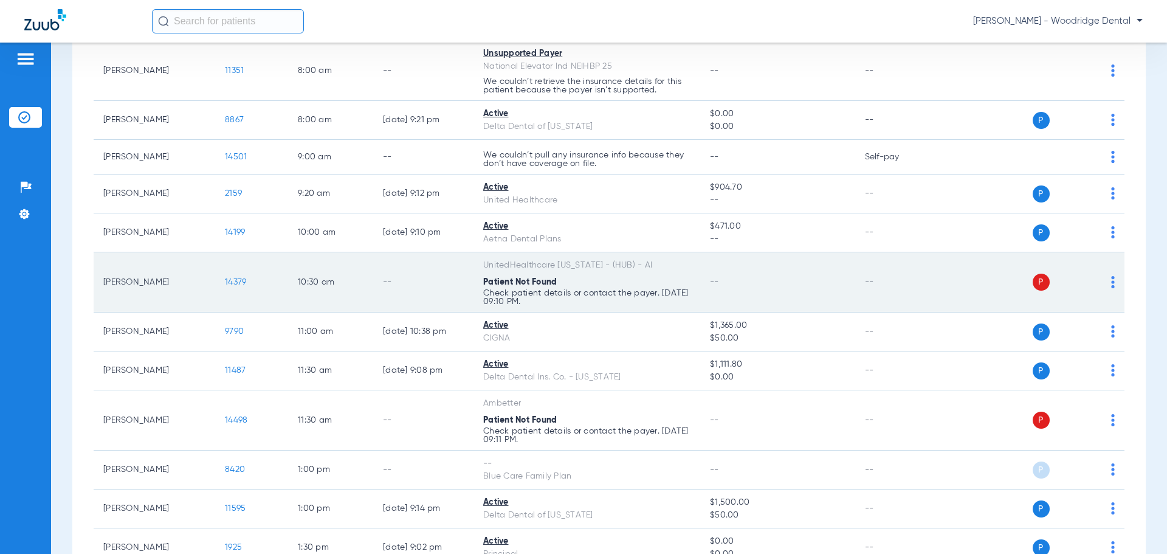
scroll to position [182, 0]
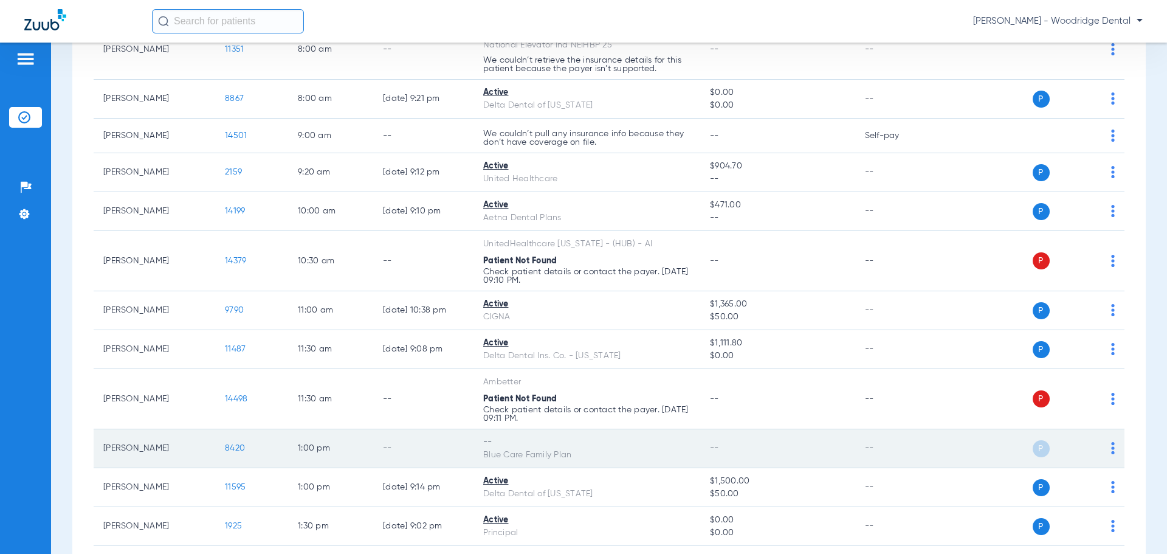
click at [234, 447] on span "8420" at bounding box center [235, 448] width 20 height 9
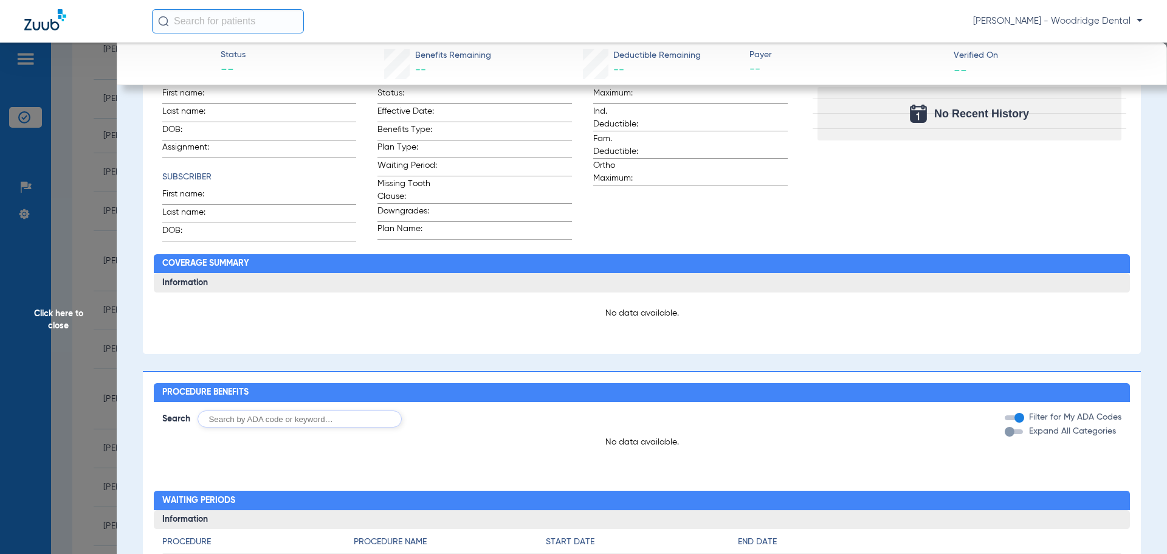
click at [57, 311] on span "Click here to close" at bounding box center [58, 320] width 117 height 554
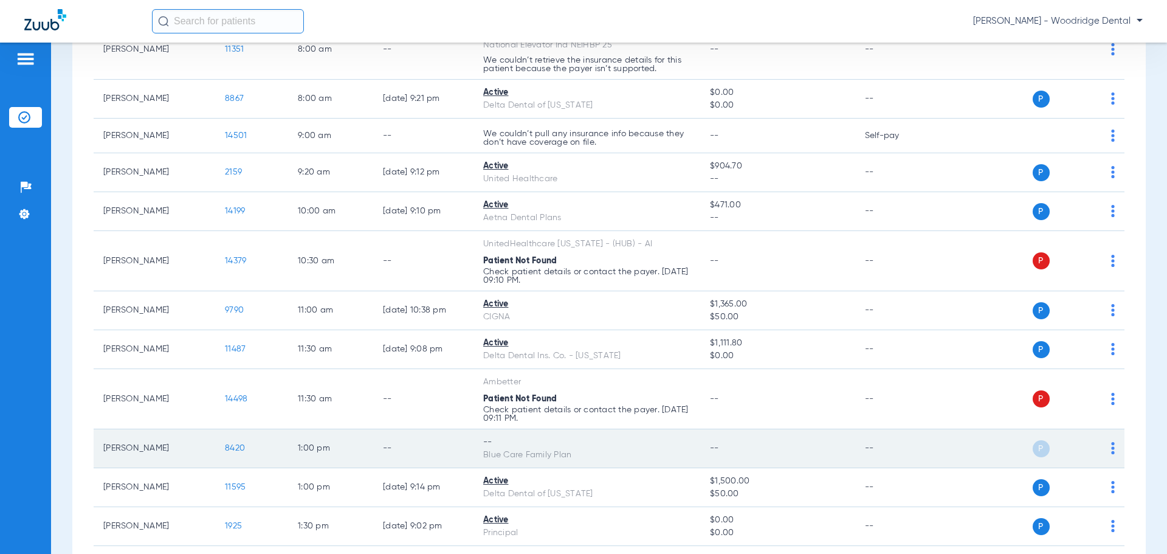
click at [1101, 445] on div "P S" at bounding box center [1026, 448] width 178 height 17
click at [1111, 447] on img at bounding box center [1113, 448] width 4 height 12
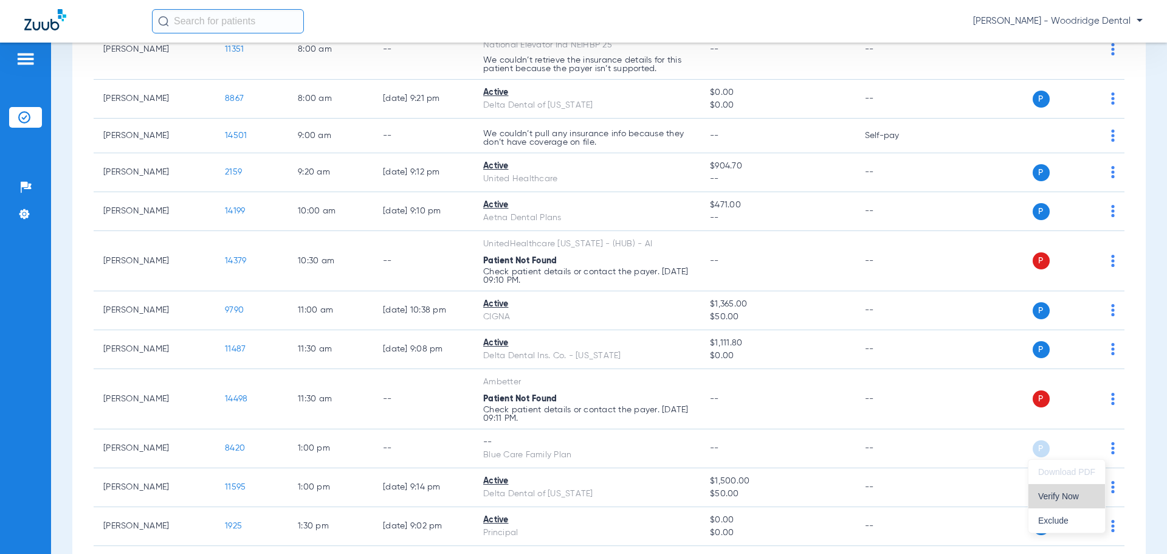
click at [1072, 494] on span "Verify Now" at bounding box center [1066, 496] width 57 height 9
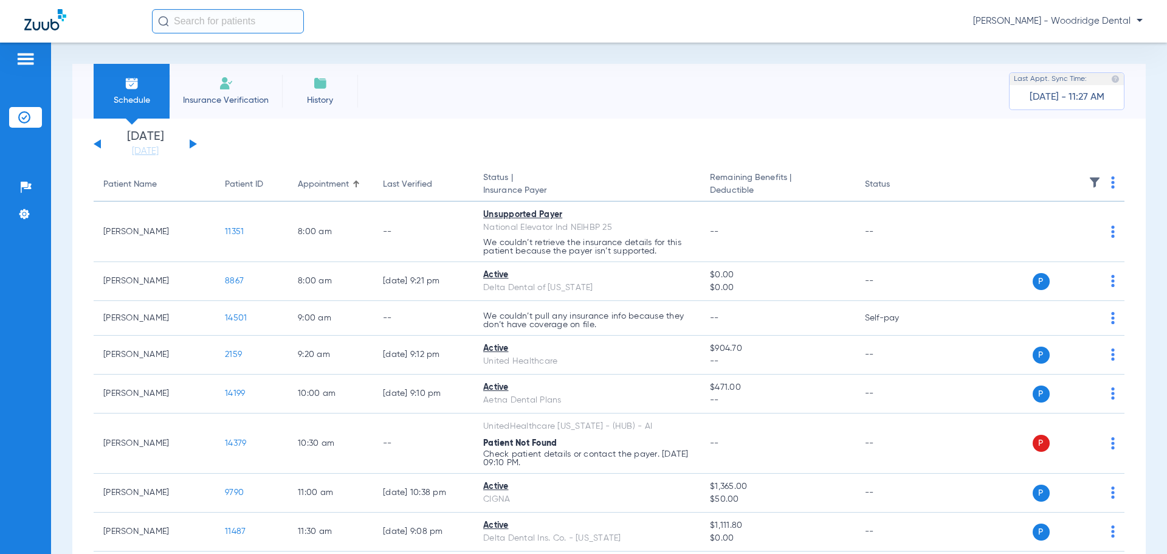
click at [219, 86] on img at bounding box center [226, 83] width 15 height 15
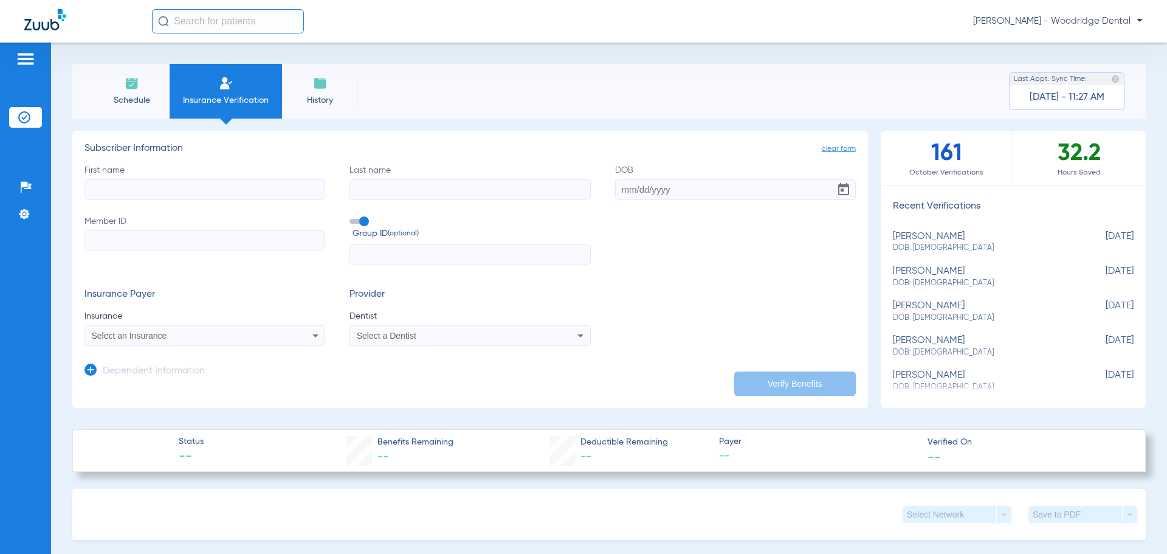
click at [268, 191] on input "First name" at bounding box center [204, 189] width 241 height 21
click at [930, 280] on span "DOB: 04/20/1994" at bounding box center [983, 283] width 180 height 11
type input "Ignazio"
type input "Calabria"
type input "04/20/1994"
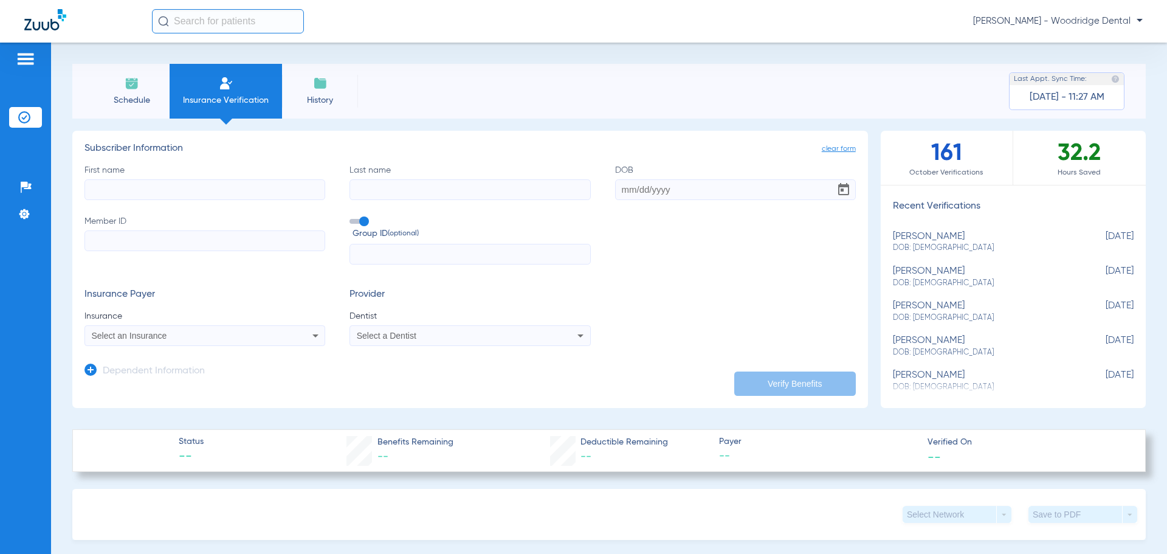
type input "U86501006"
type input "2500656"
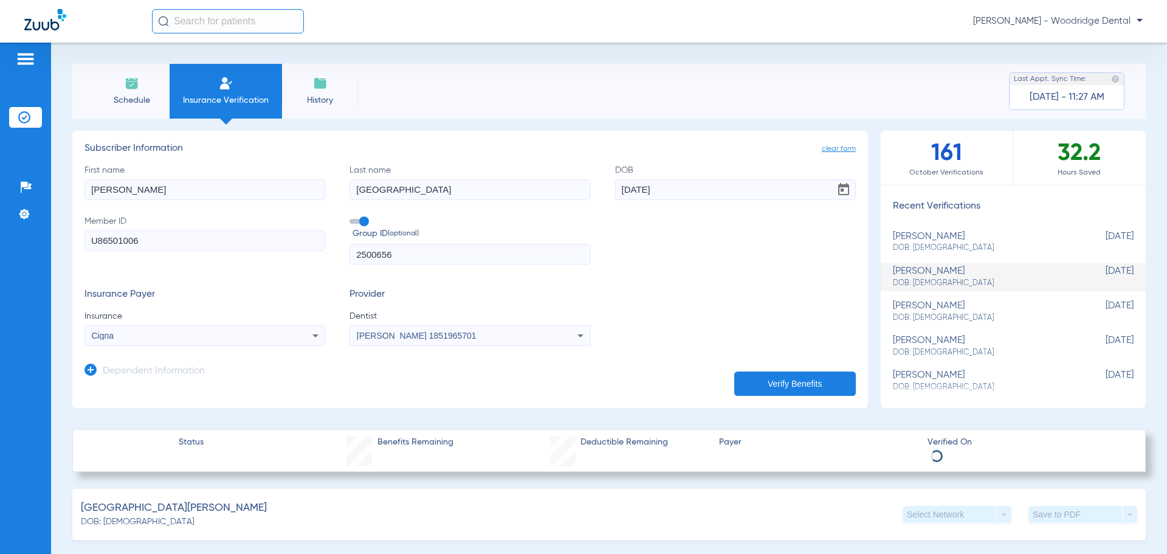
scroll to position [243, 0]
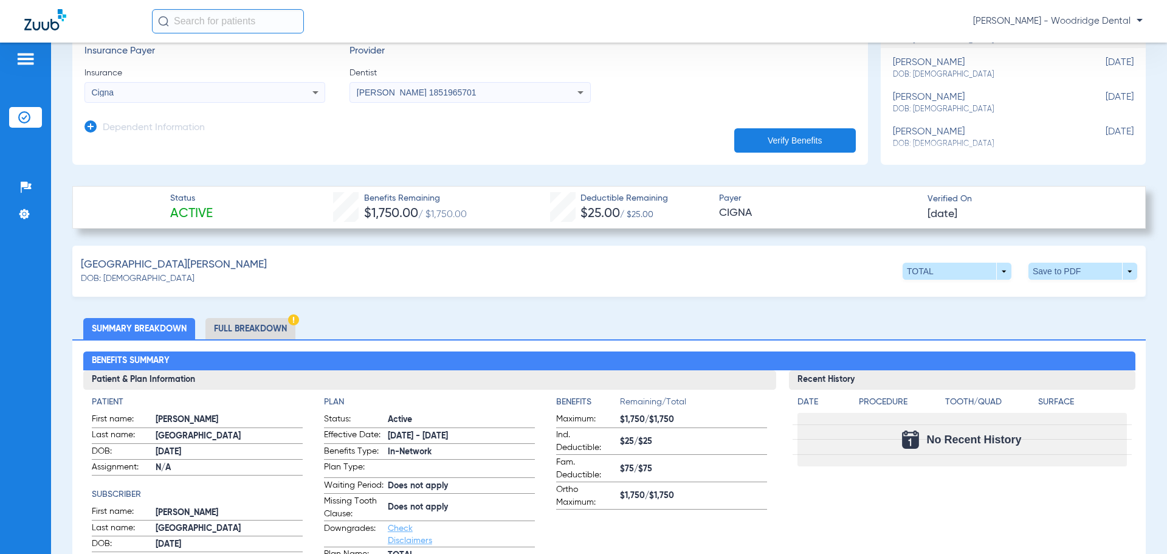
click at [263, 321] on li "Full Breakdown" at bounding box center [250, 328] width 90 height 21
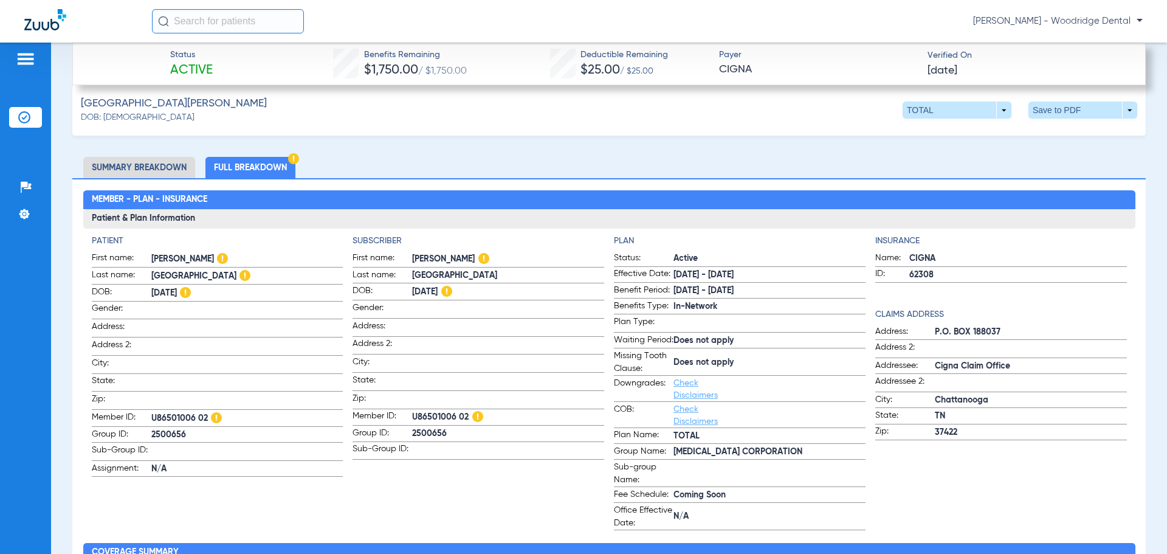
scroll to position [425, 0]
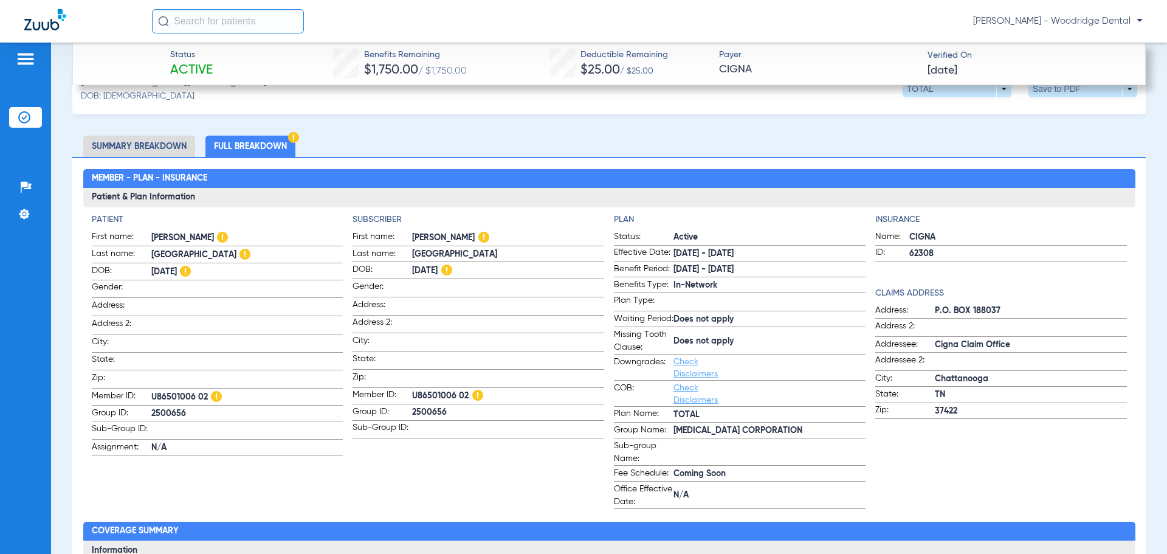
click at [444, 390] on span "U86501006 02" at bounding box center [508, 395] width 192 height 15
copy span "U86501006 02"
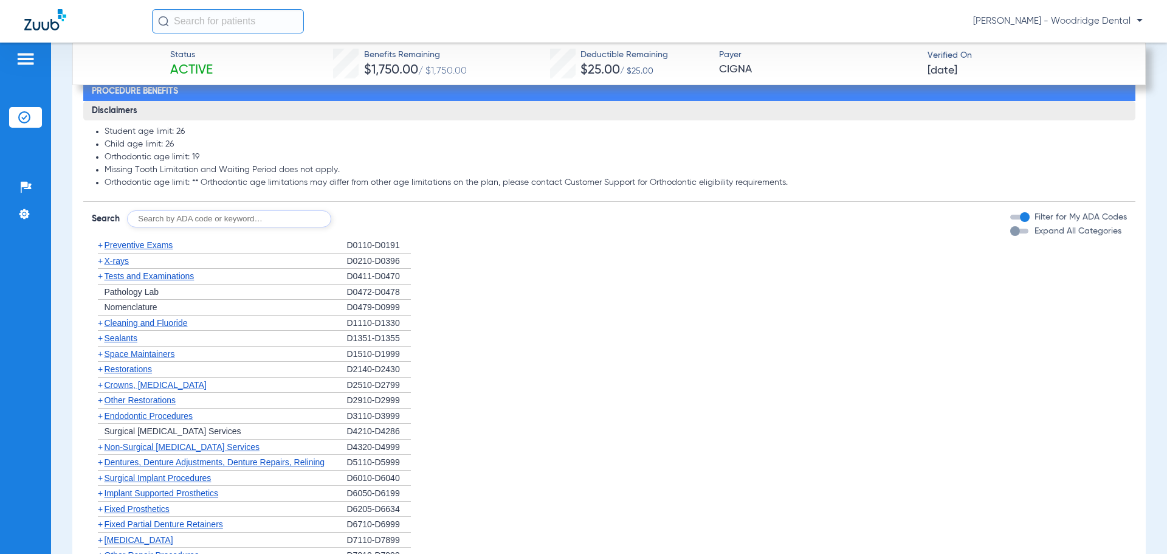
scroll to position [1459, 0]
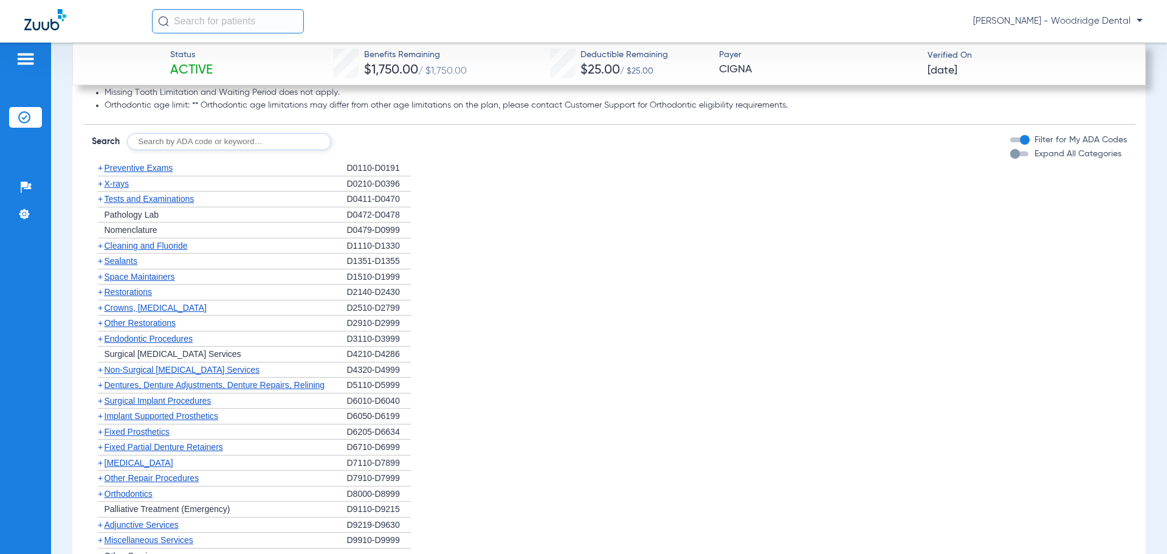
click at [102, 374] on span "+" at bounding box center [100, 370] width 5 height 10
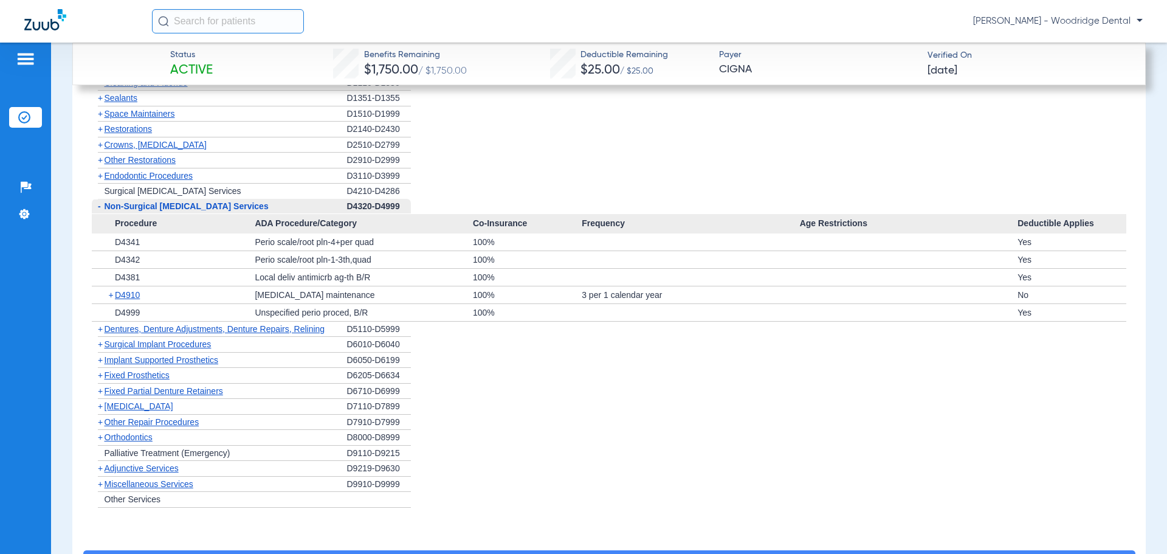
scroll to position [1641, 0]
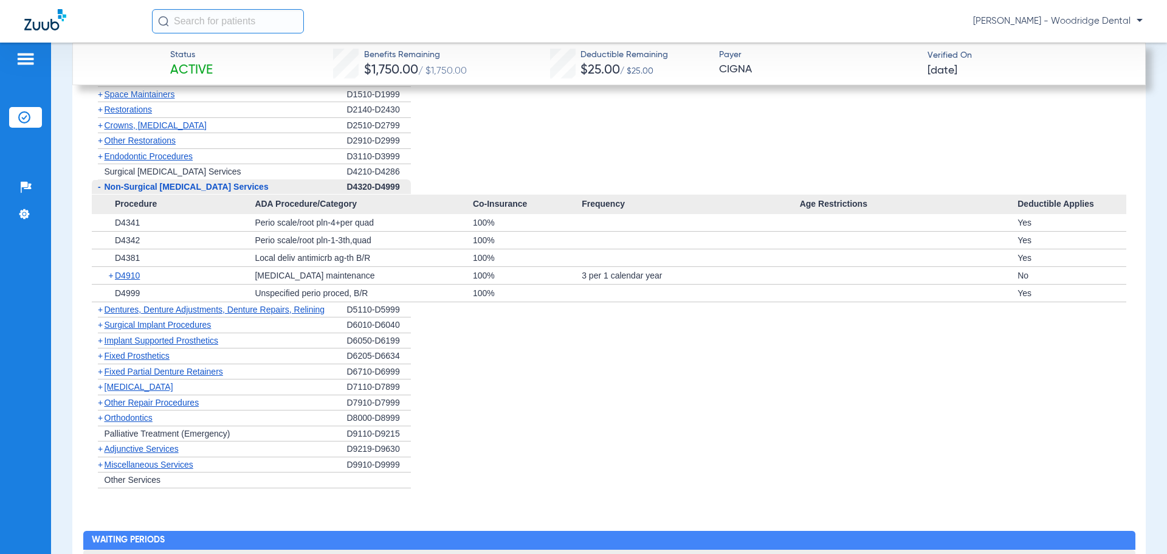
click at [141, 391] on span "Oral Surgery" at bounding box center [139, 387] width 69 height 10
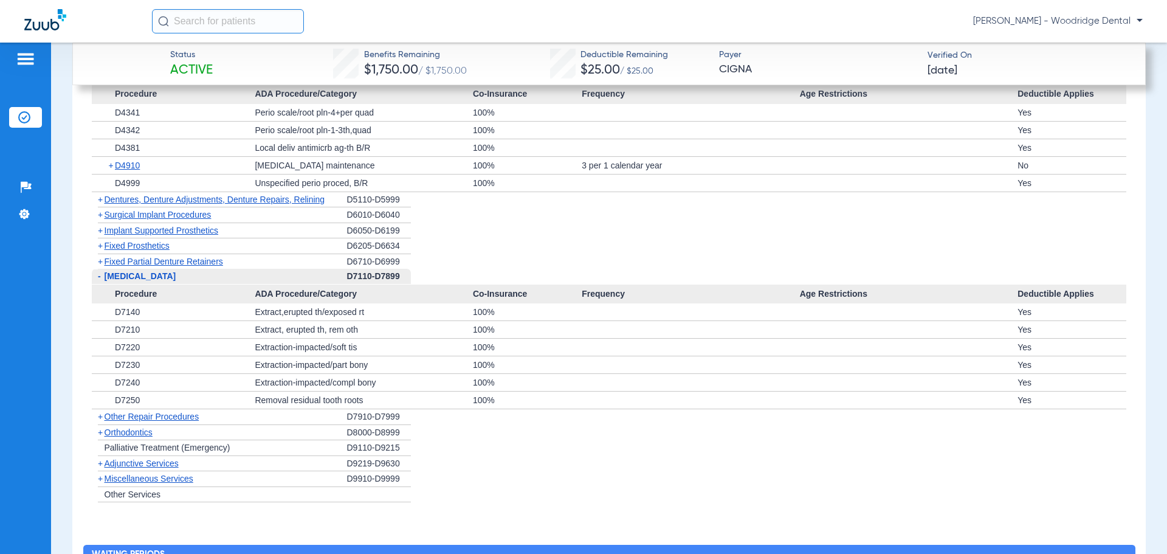
scroll to position [1762, 0]
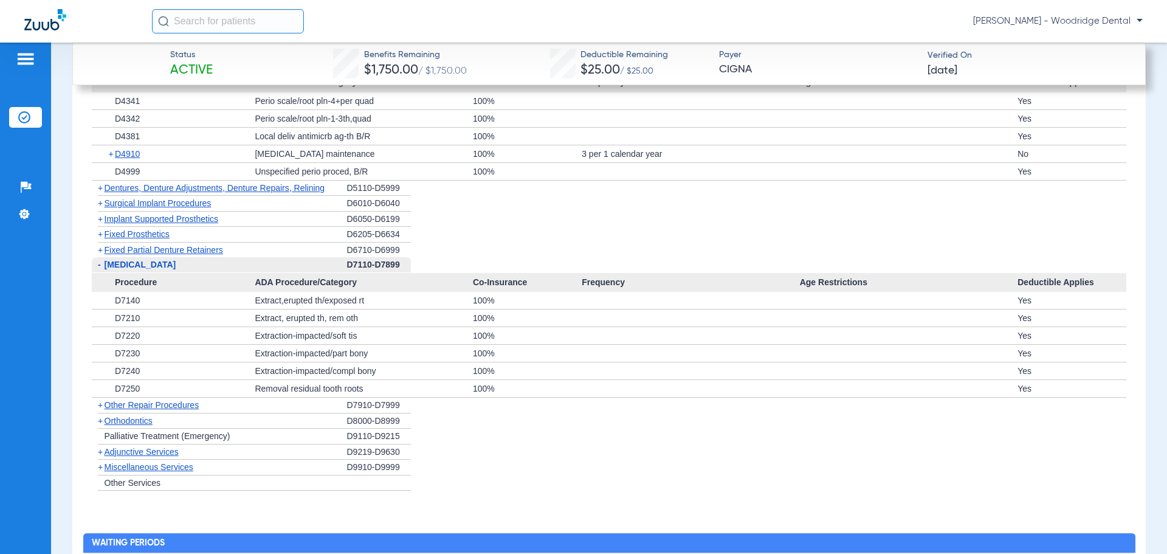
click at [150, 413] on div "+ Other Repair Procedures" at bounding box center [219, 405] width 255 height 16
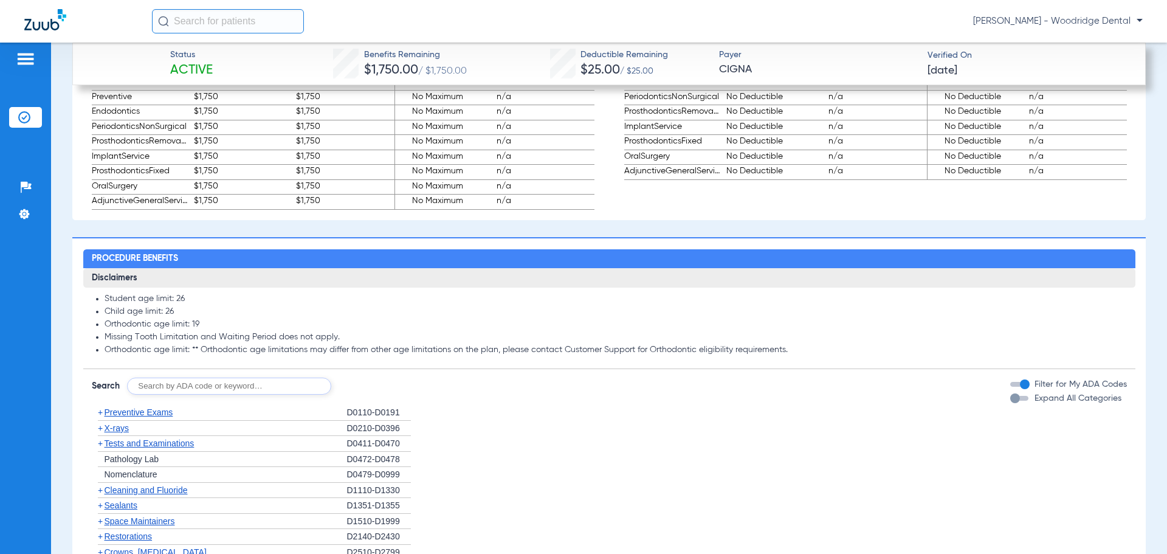
scroll to position [1215, 0]
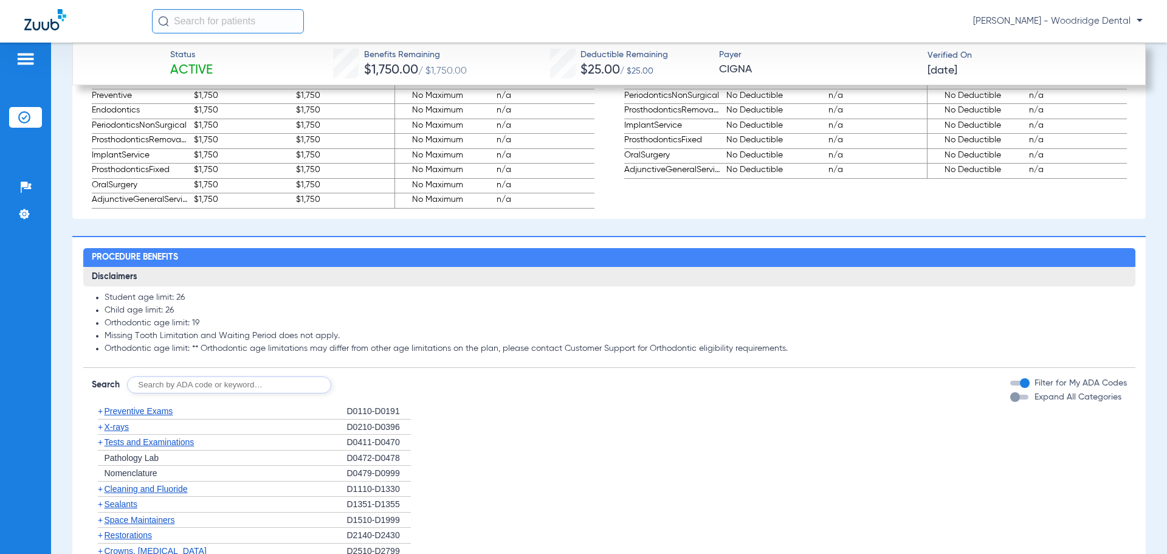
click at [224, 393] on input "text" at bounding box center [229, 384] width 204 height 17
type input "2991, 7953, 8090, 9944"
click button "Search" at bounding box center [376, 384] width 48 height 17
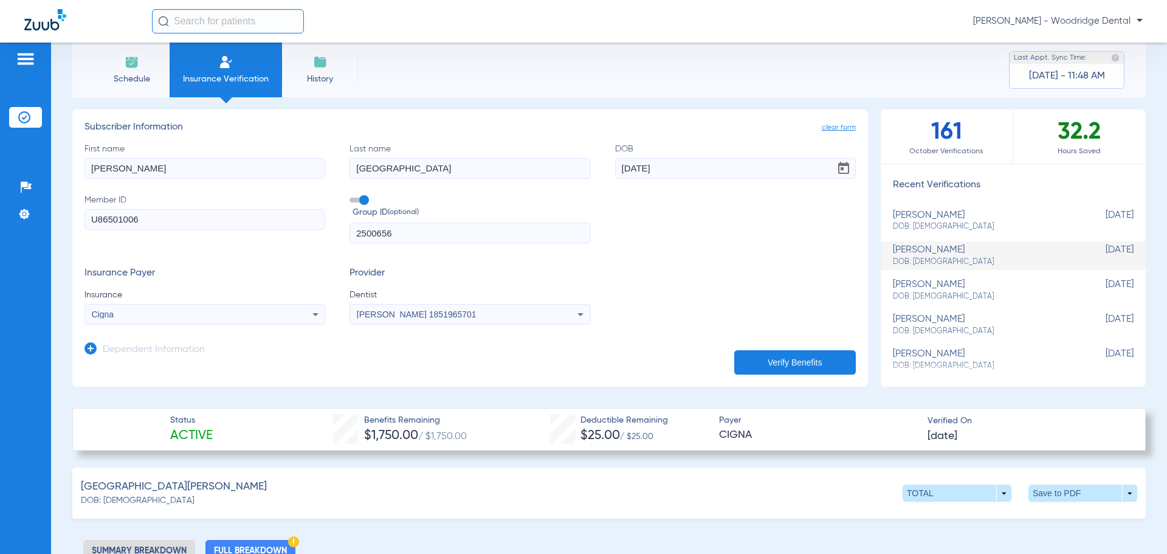
scroll to position [0, 0]
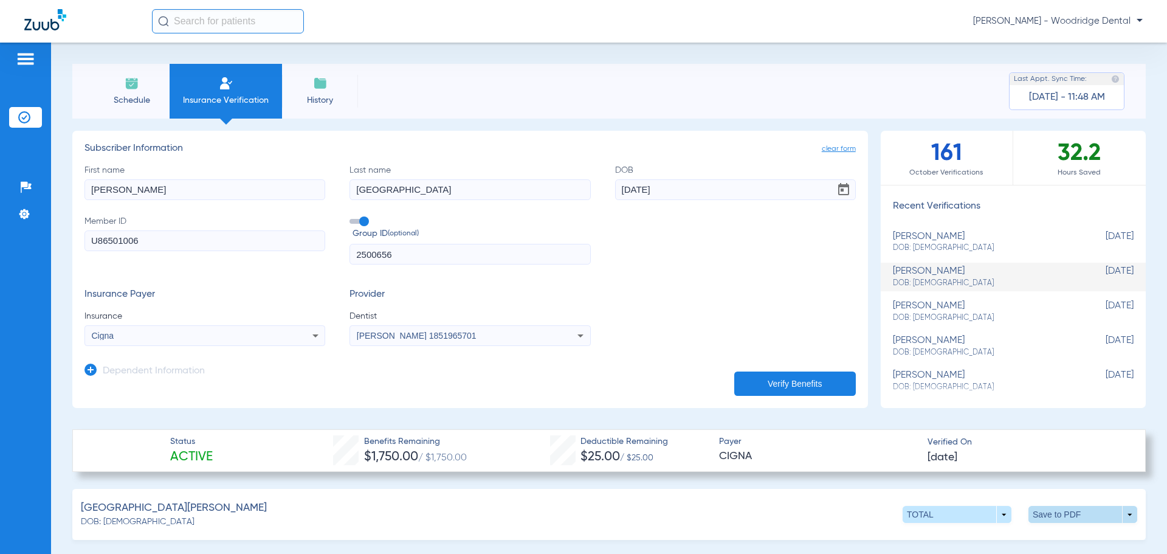
click at [1028, 514] on span at bounding box center [1082, 514] width 109 height 17
click at [997, 534] on span "Save to PDF" at bounding box center [982, 537] width 48 height 9
click at [125, 97] on span "Schedule" at bounding box center [132, 100] width 58 height 12
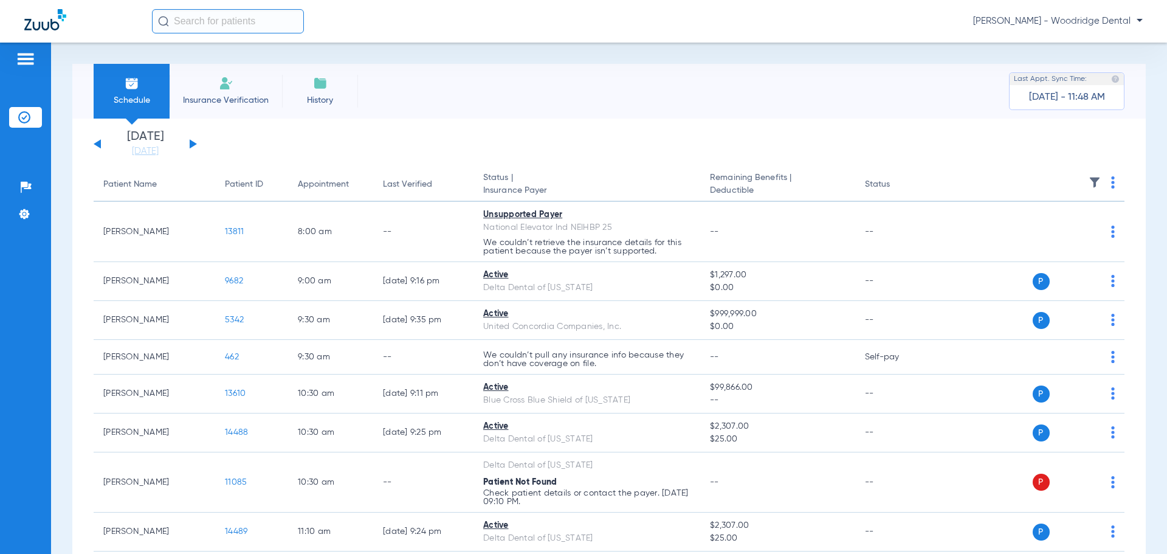
click at [191, 144] on button at bounding box center [193, 143] width 7 height 9
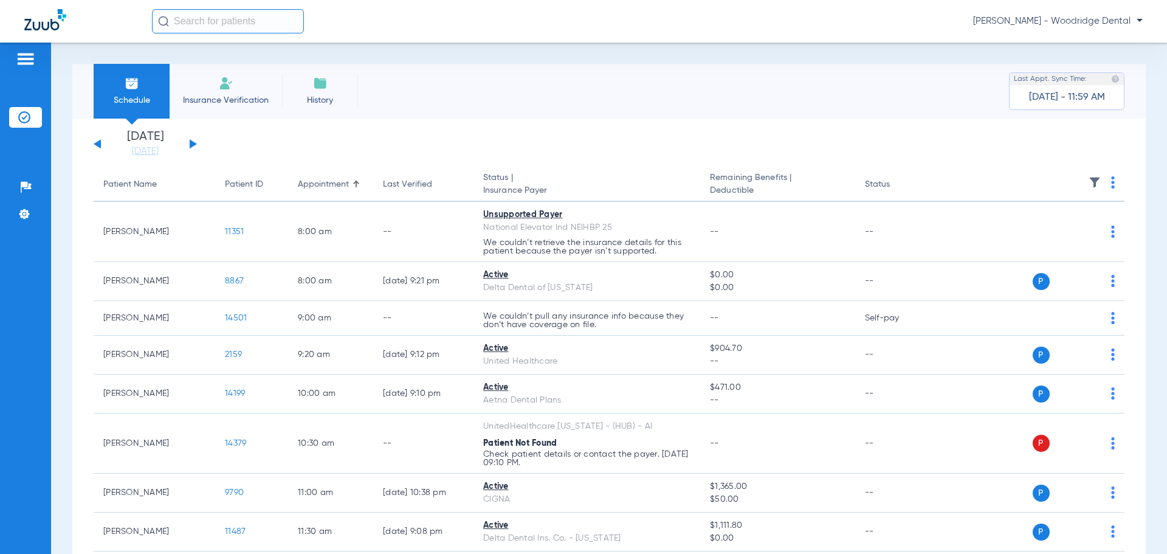
click at [213, 103] on span "Insurance Verification" at bounding box center [226, 100] width 94 height 12
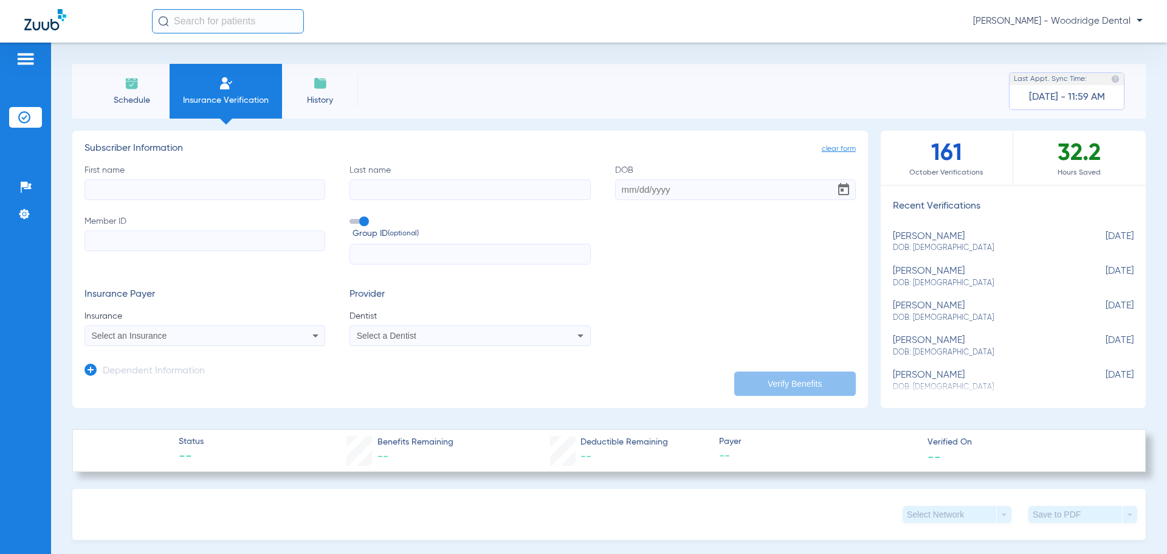
click at [211, 185] on input "First name" at bounding box center [204, 189] width 241 height 21
type input "theresa"
click at [374, 193] on input "Last name" at bounding box center [469, 189] width 241 height 21
type input "maloney"
click at [638, 187] on input "DOB" at bounding box center [735, 189] width 241 height 21
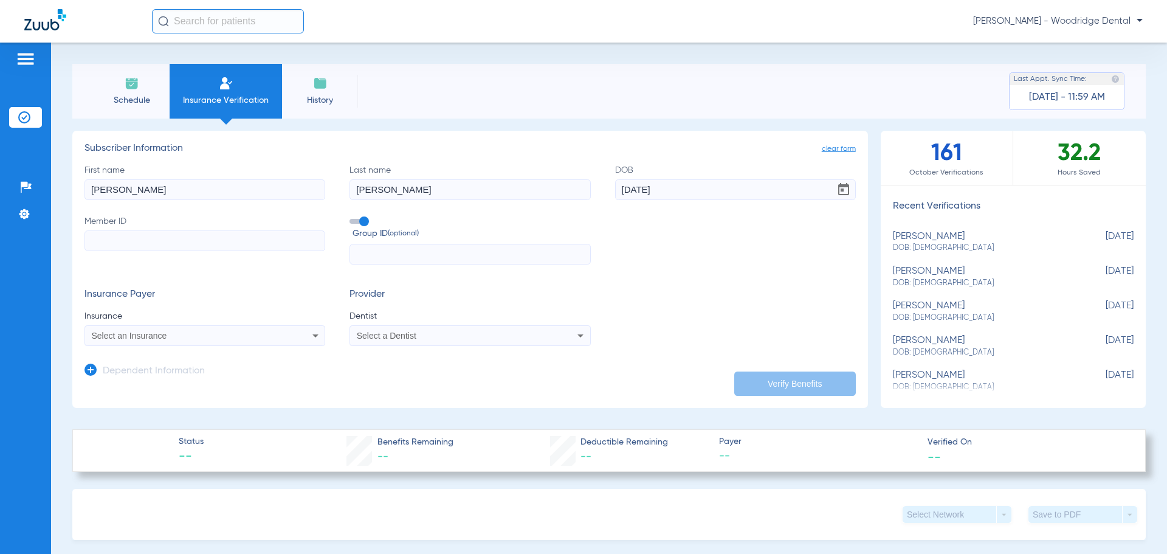
type input "09/17/1964"
click at [231, 242] on input "Member ID" at bounding box center [204, 240] width 241 height 21
paste input "848813863"
type input "848813863"
click at [396, 250] on input "text" at bounding box center [469, 254] width 241 height 21
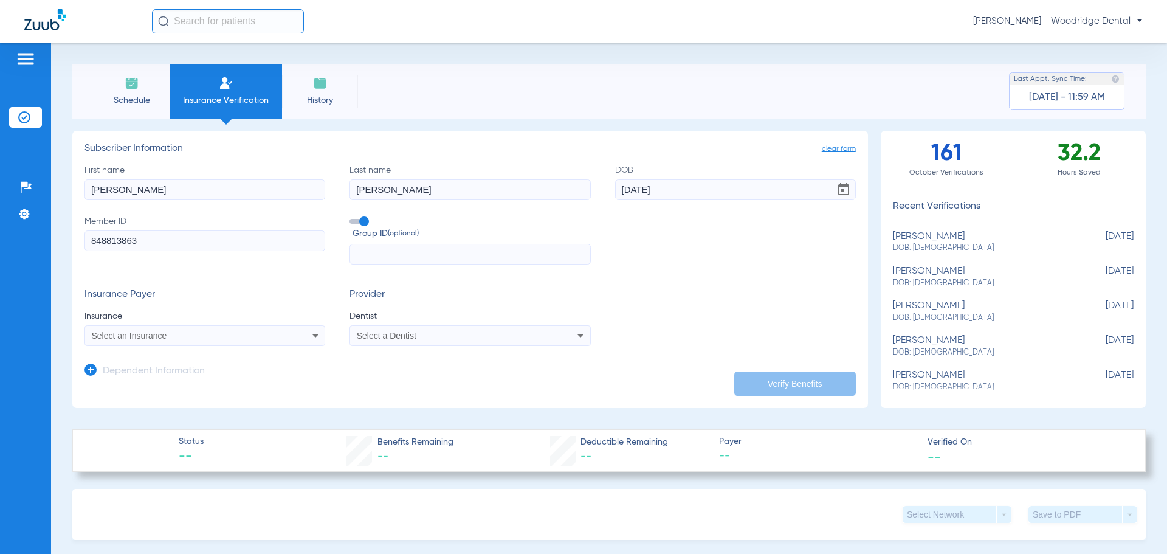
click at [456, 254] on input "text" at bounding box center [469, 254] width 241 height 21
type input "p85010"
click at [274, 340] on div "Select an Insurance" at bounding box center [204, 335] width 239 height 15
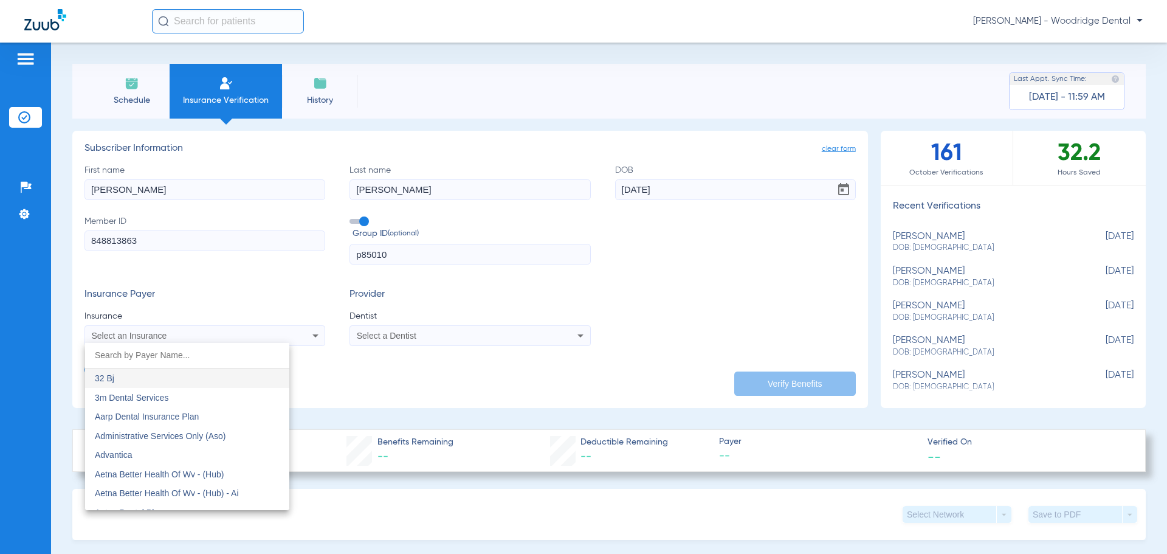
click at [191, 353] on input "dropdown search" at bounding box center [187, 355] width 204 height 25
type input "blue cross blue shield"
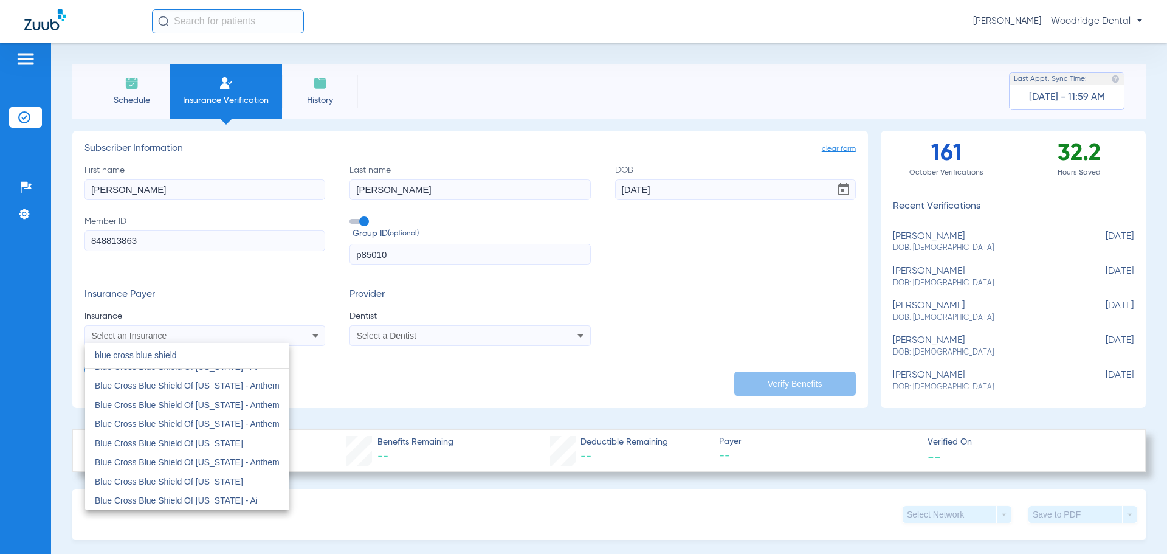
scroll to position [160, 0]
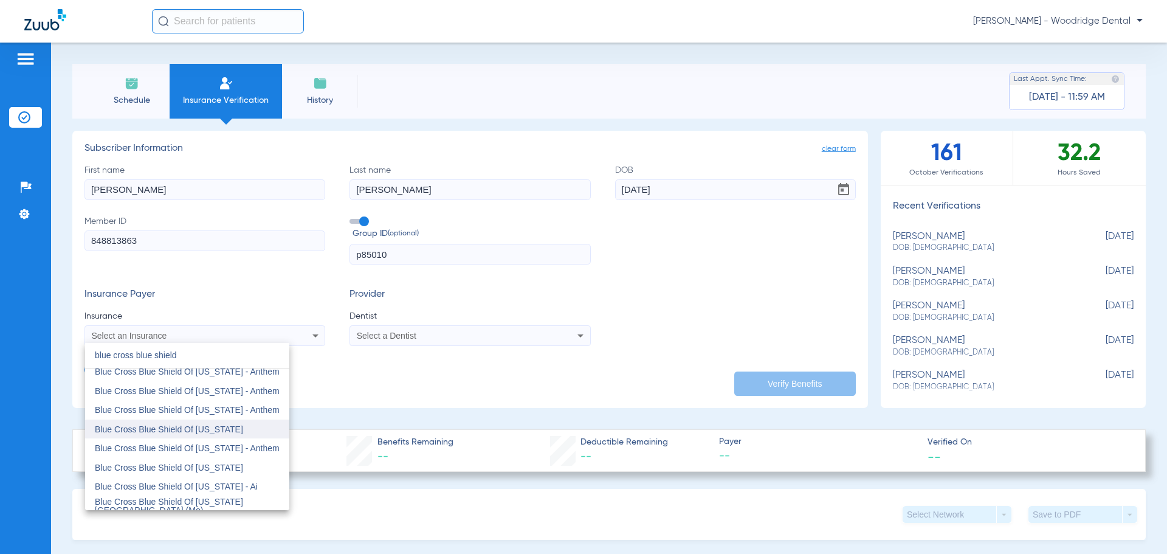
click at [229, 425] on mat-option "Blue Cross Blue Shield Of Illinois" at bounding box center [187, 428] width 204 height 19
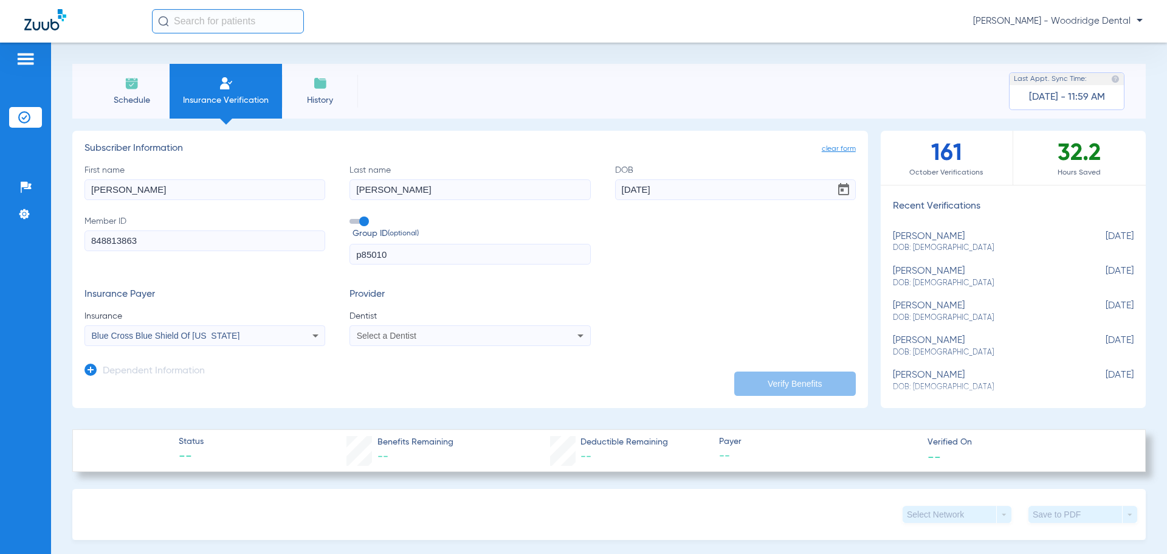
click at [412, 335] on span "Select a Dentist" at bounding box center [387, 336] width 60 height 10
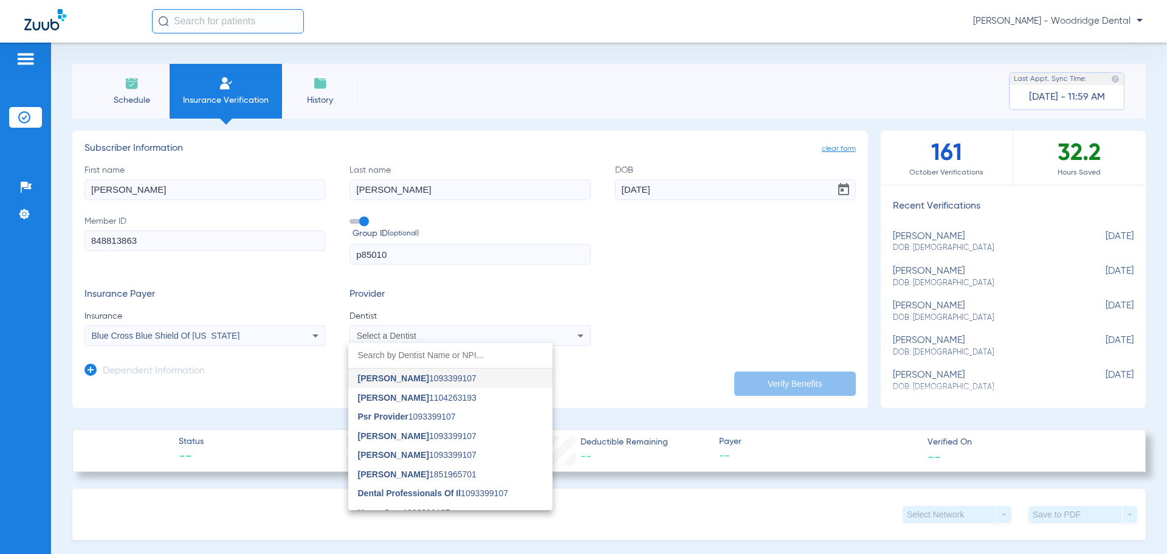
click at [439, 466] on mat-option "Monal Patel 1851965701" at bounding box center [450, 473] width 204 height 19
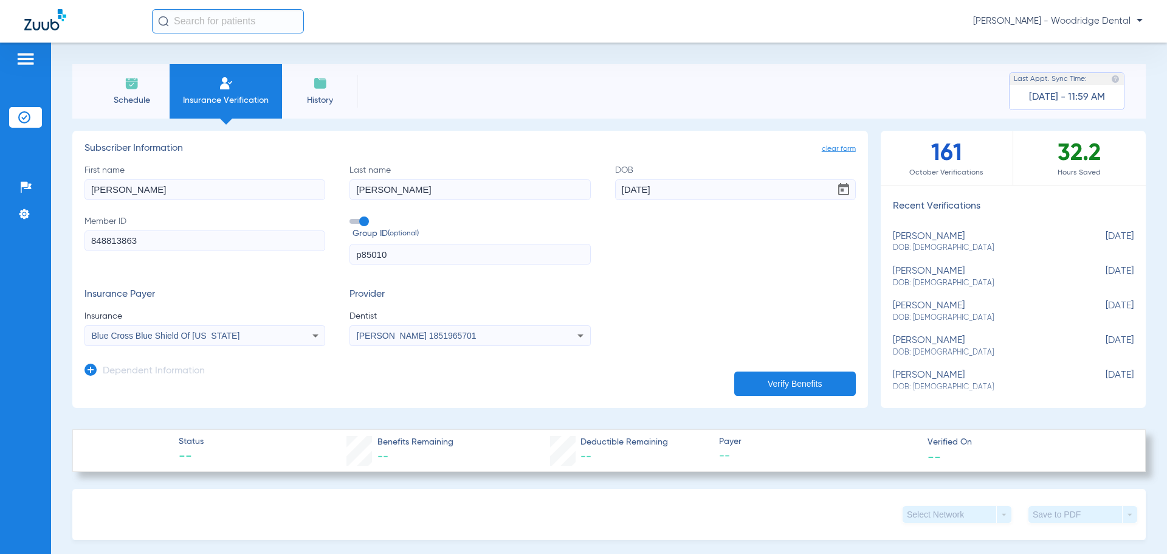
click at [764, 377] on button "Verify Benefits" at bounding box center [795, 383] width 122 height 24
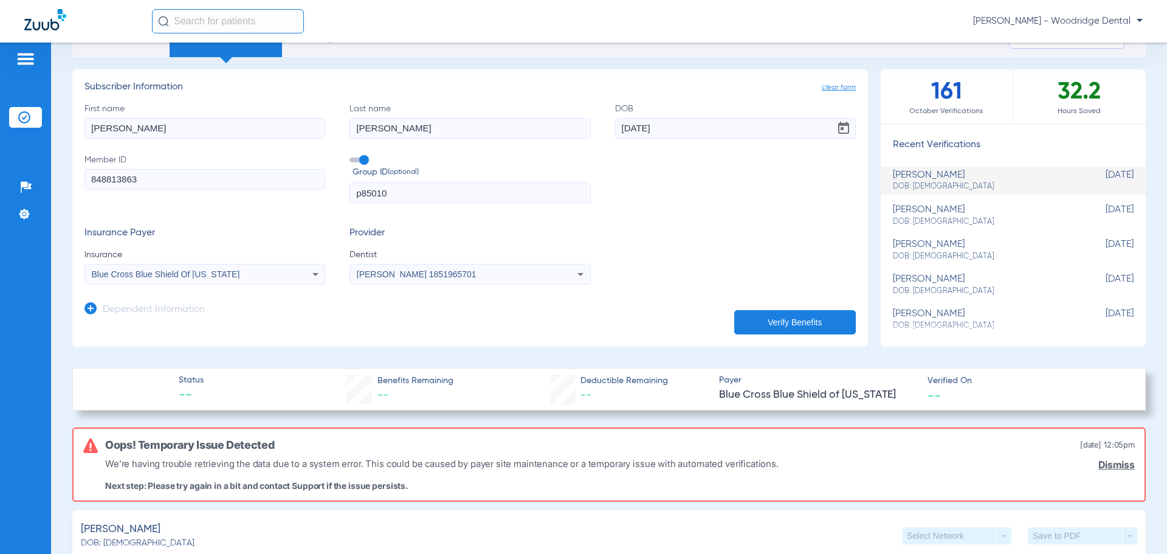
scroll to position [61, 0]
click at [925, 187] on span "DOB: 09/17/1964" at bounding box center [983, 187] width 180 height 11
click at [311, 277] on icon at bounding box center [315, 274] width 15 height 15
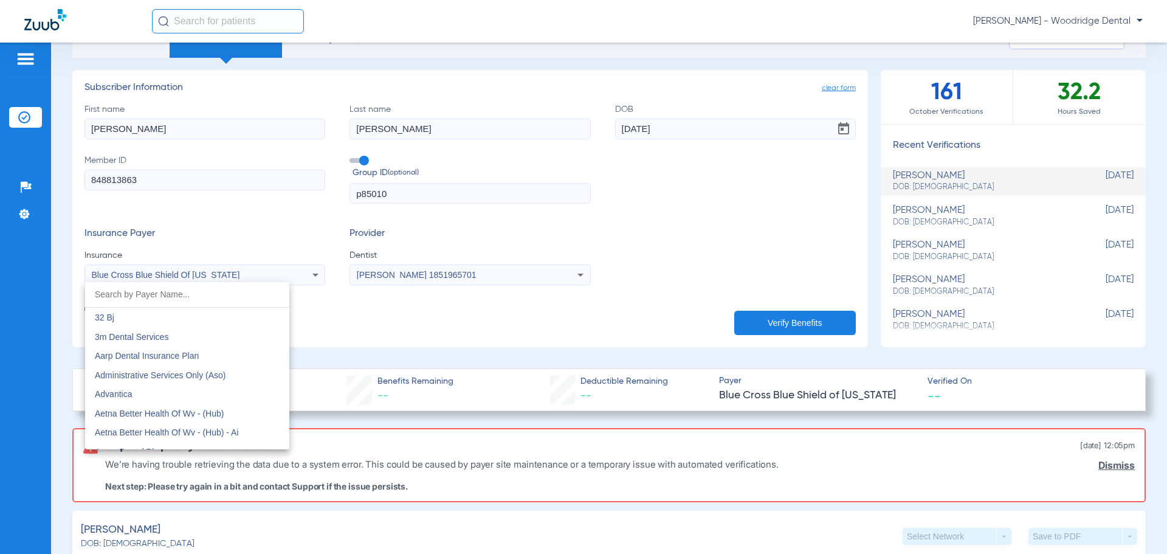
scroll to position [912, 0]
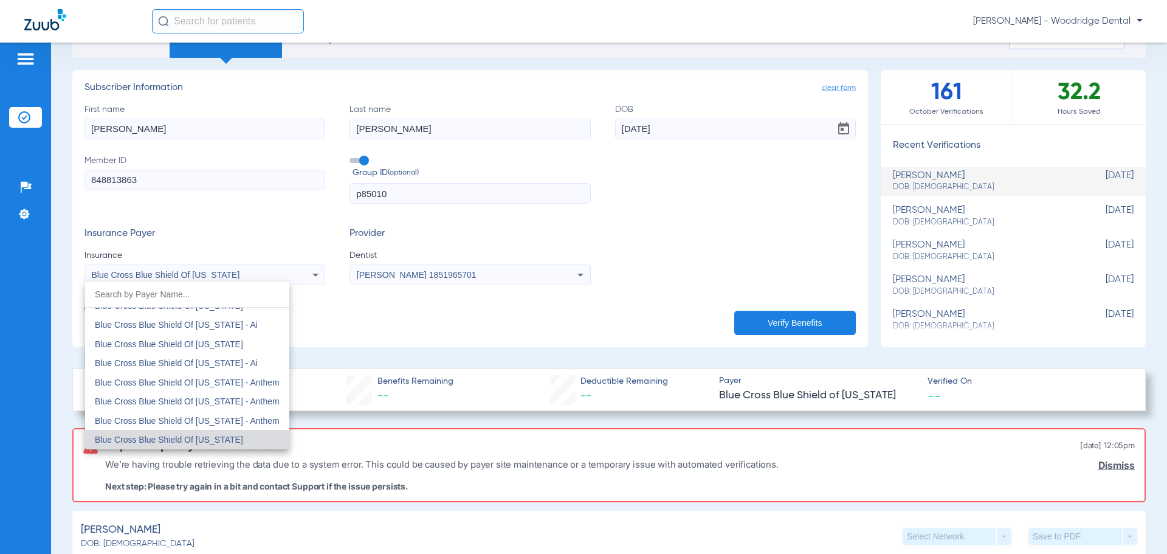
click at [239, 296] on input "dropdown search" at bounding box center [187, 294] width 204 height 25
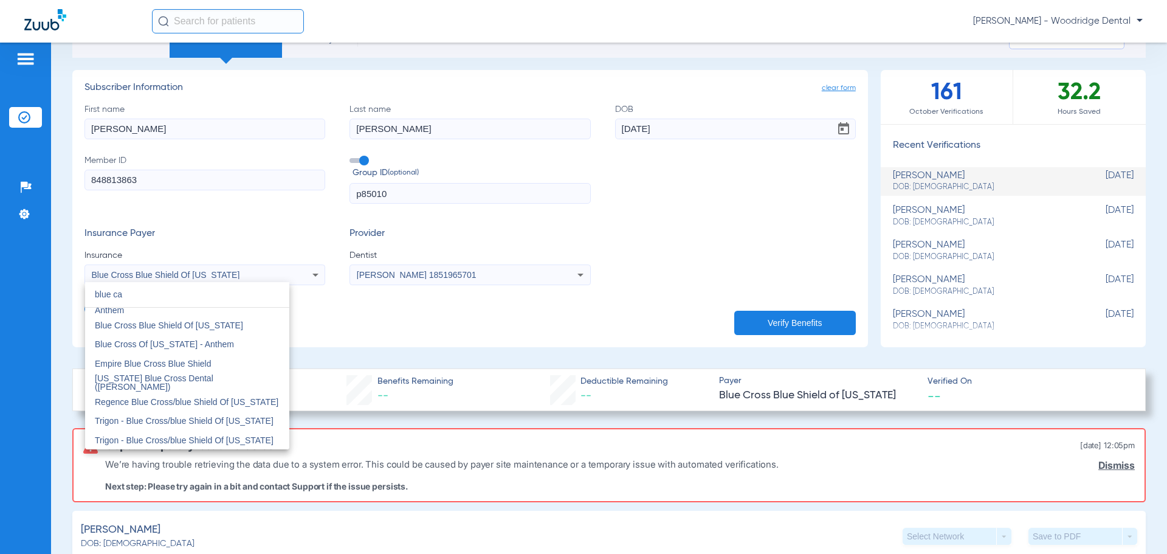
scroll to position [0, 0]
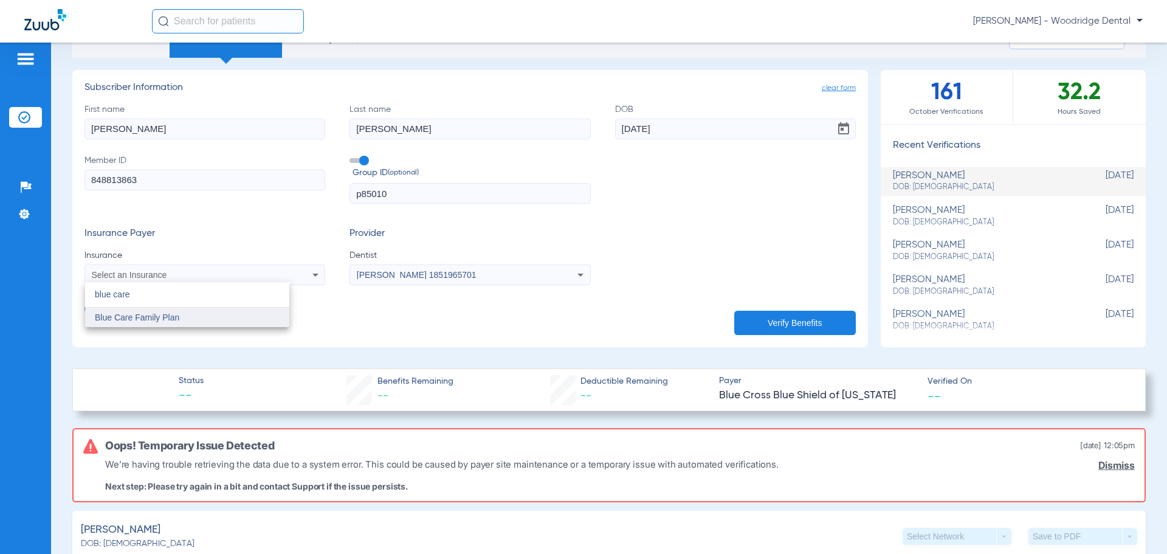
type input "blue care"
click at [186, 323] on mat-option "Blue Care Family Plan" at bounding box center [187, 317] width 204 height 19
click at [794, 320] on button "Verify Benefits" at bounding box center [795, 323] width 122 height 24
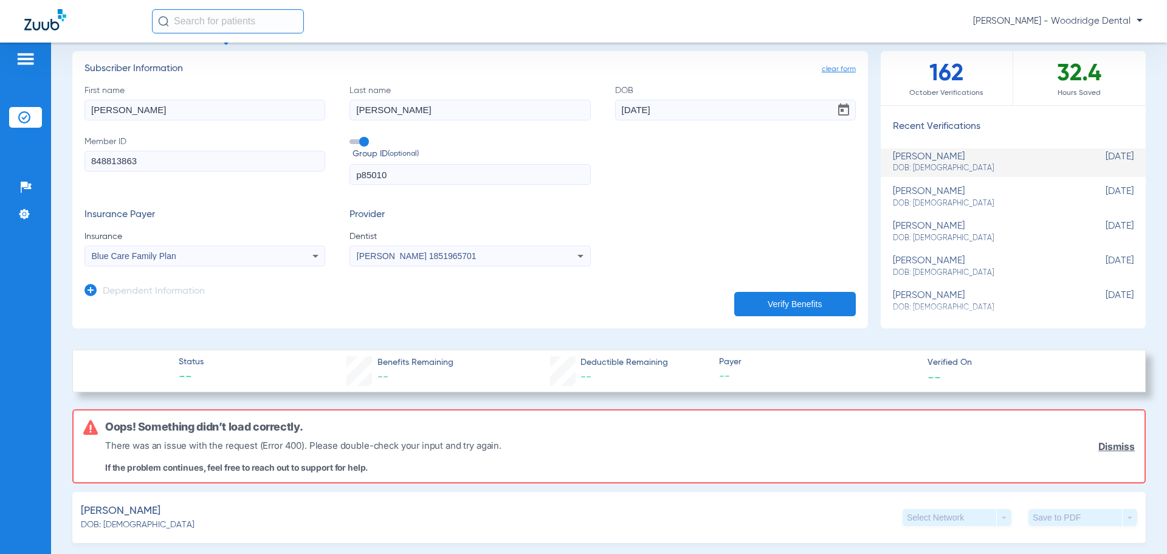
scroll to position [61, 0]
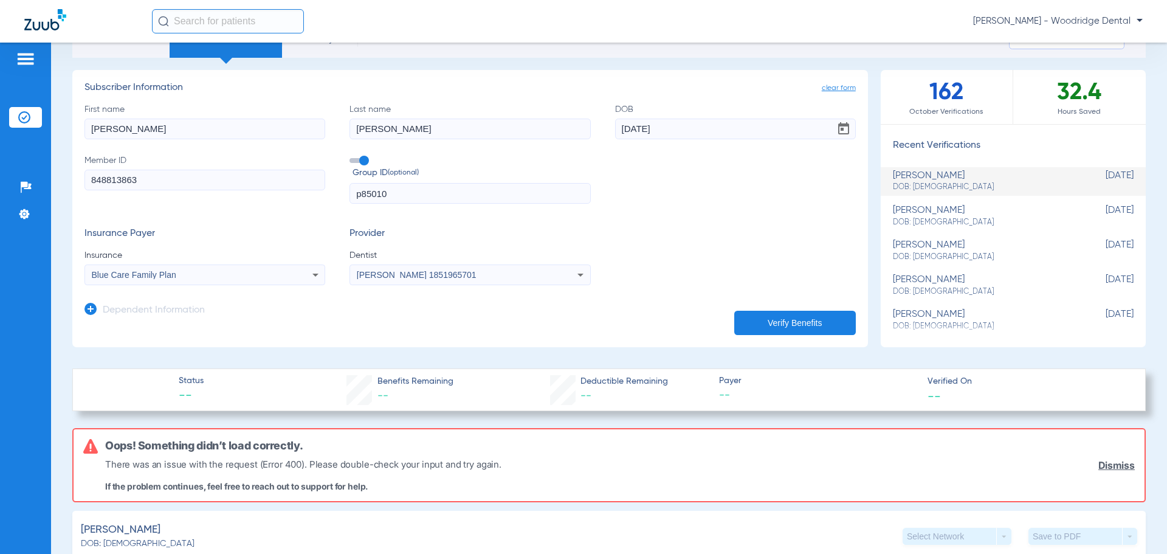
click at [183, 275] on div "Blue Care Family Plan" at bounding box center [183, 274] width 182 height 9
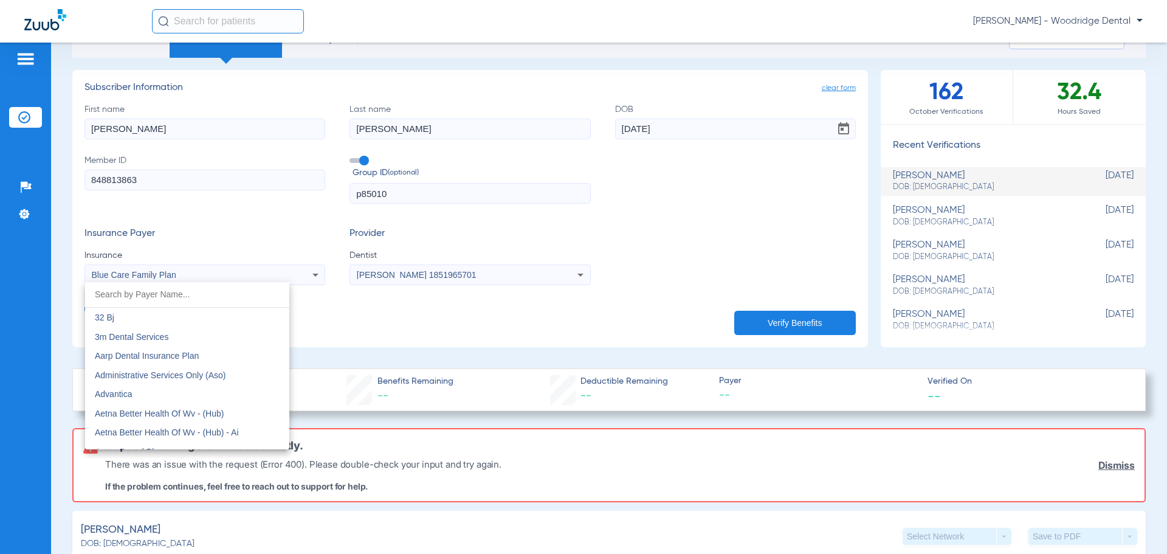
scroll to position [682, 0]
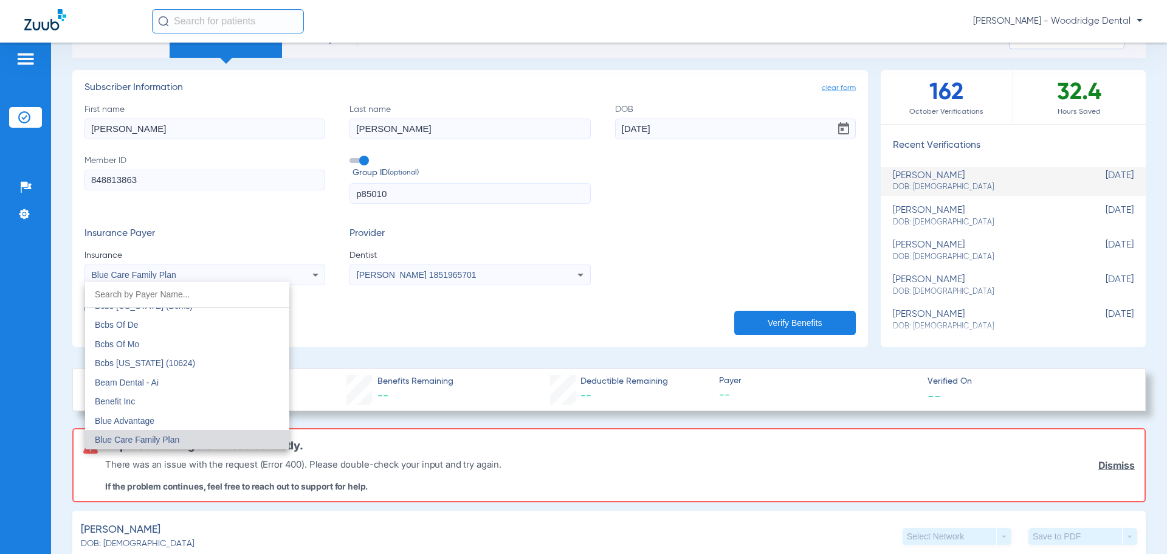
click at [184, 275] on div at bounding box center [583, 277] width 1167 height 554
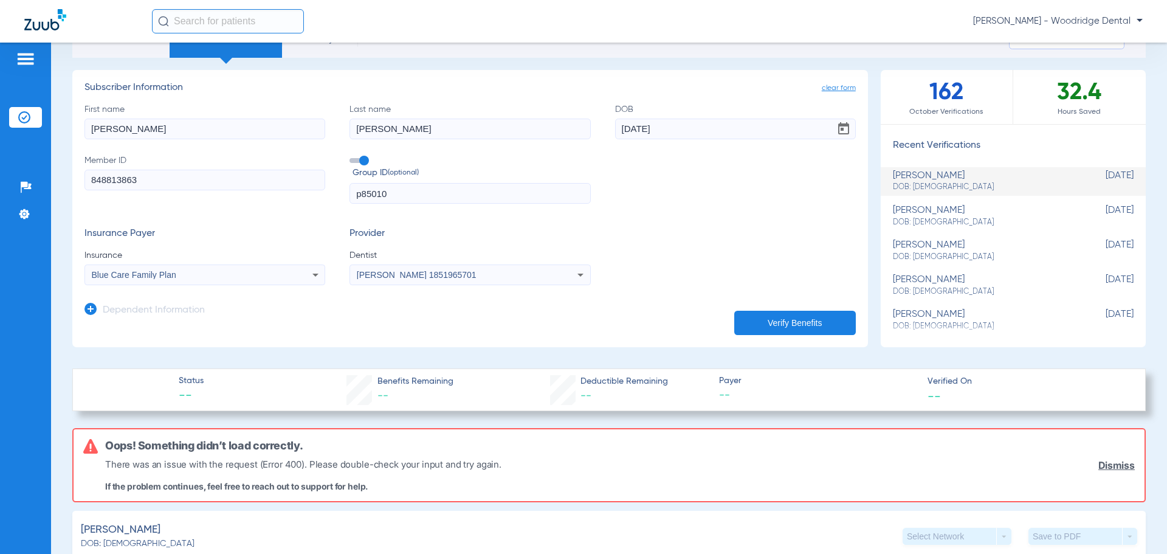
click at [800, 323] on button "Verify Benefits" at bounding box center [795, 323] width 122 height 24
click at [313, 277] on icon at bounding box center [315, 274] width 15 height 15
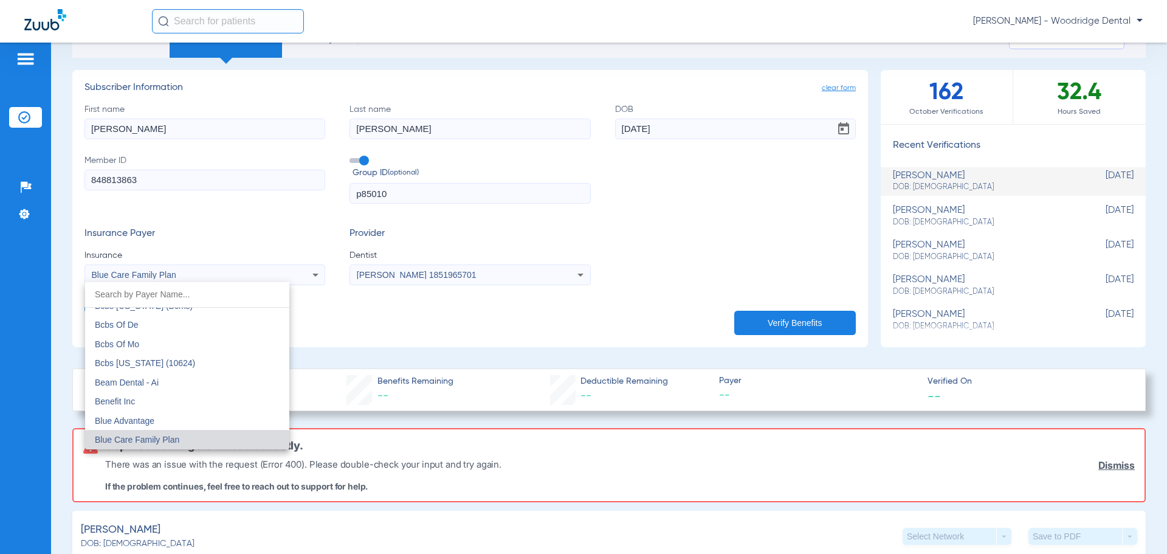
click at [240, 292] on input "dropdown search" at bounding box center [187, 294] width 204 height 25
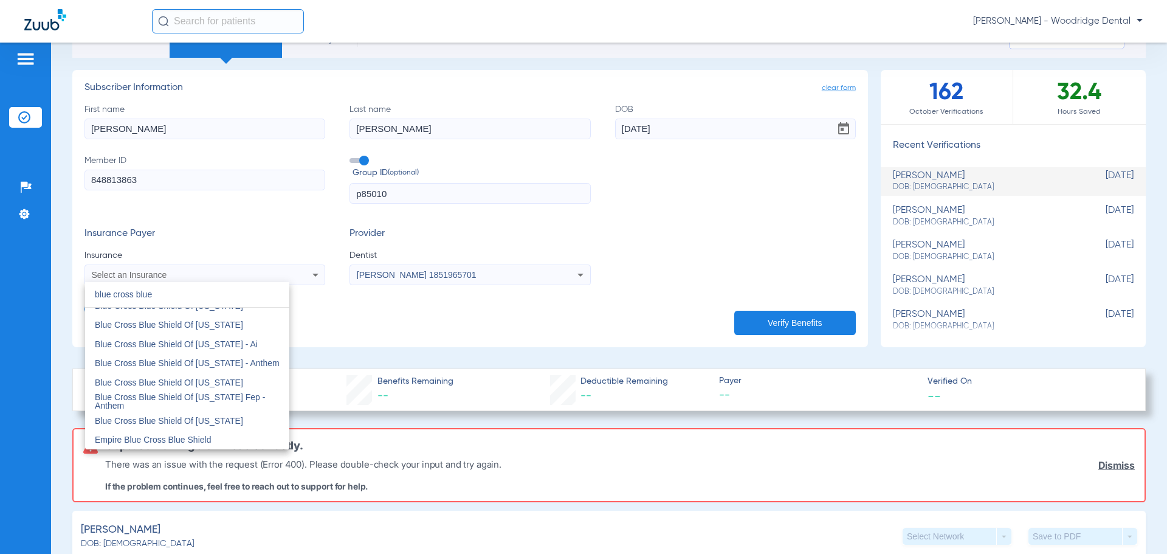
click at [235, 295] on input "blue cross blue" at bounding box center [187, 294] width 204 height 25
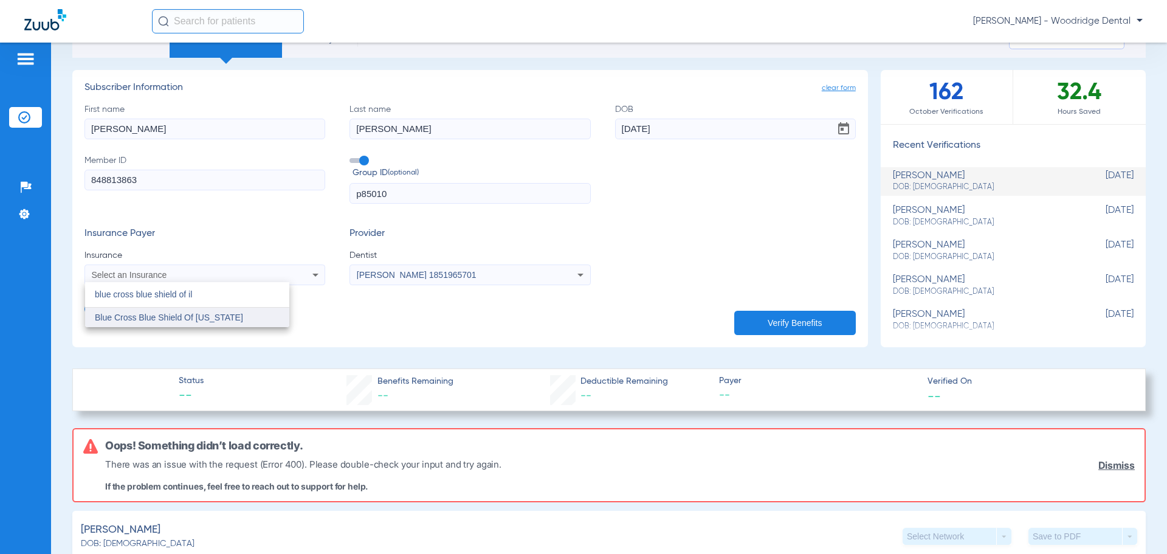
type input "blue cross blue shield of il"
click at [246, 320] on mat-option "Blue Cross Blue Shield Of Illinois" at bounding box center [187, 317] width 204 height 19
click at [802, 321] on button "Verify Benefits" at bounding box center [795, 323] width 122 height 24
